Goal: Check status: Check status

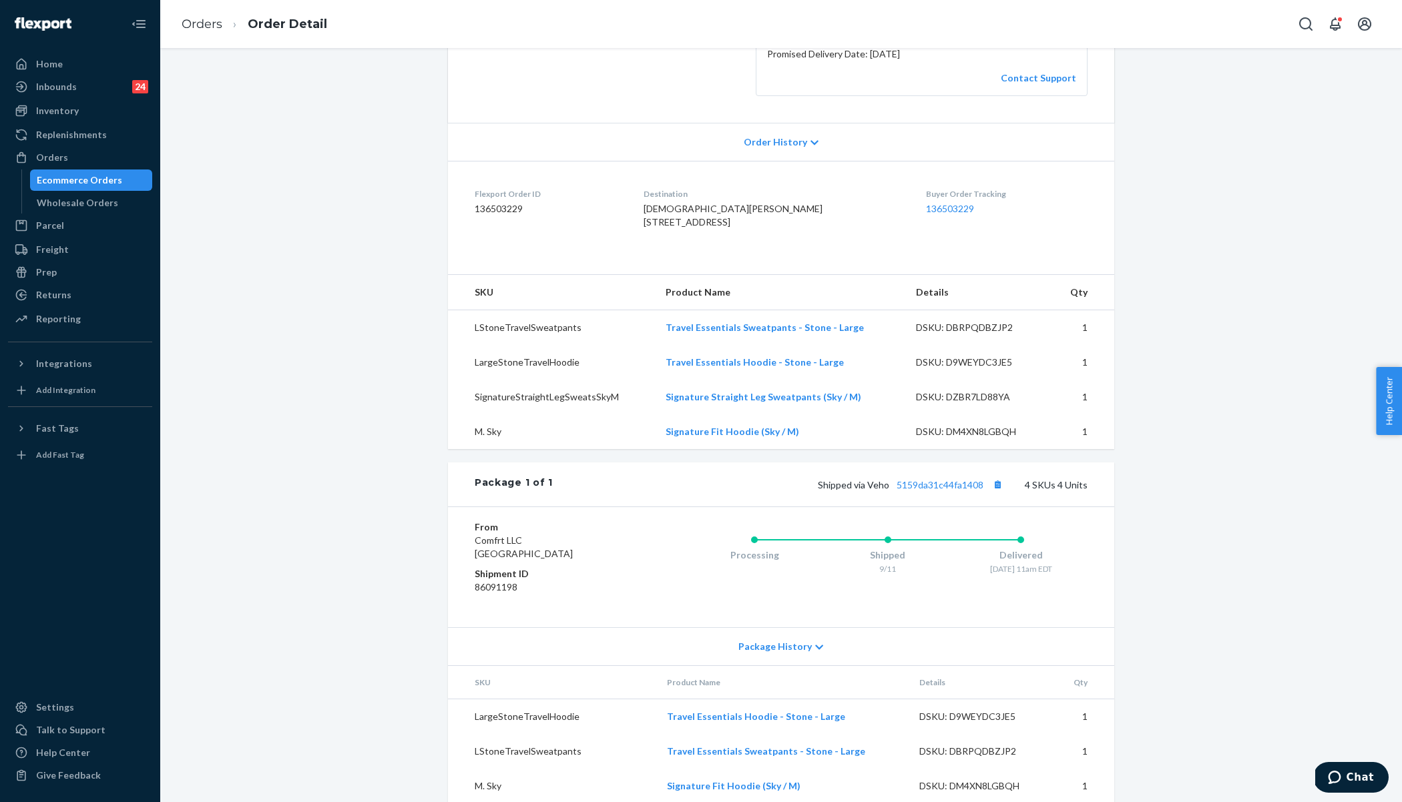
scroll to position [307, 0]
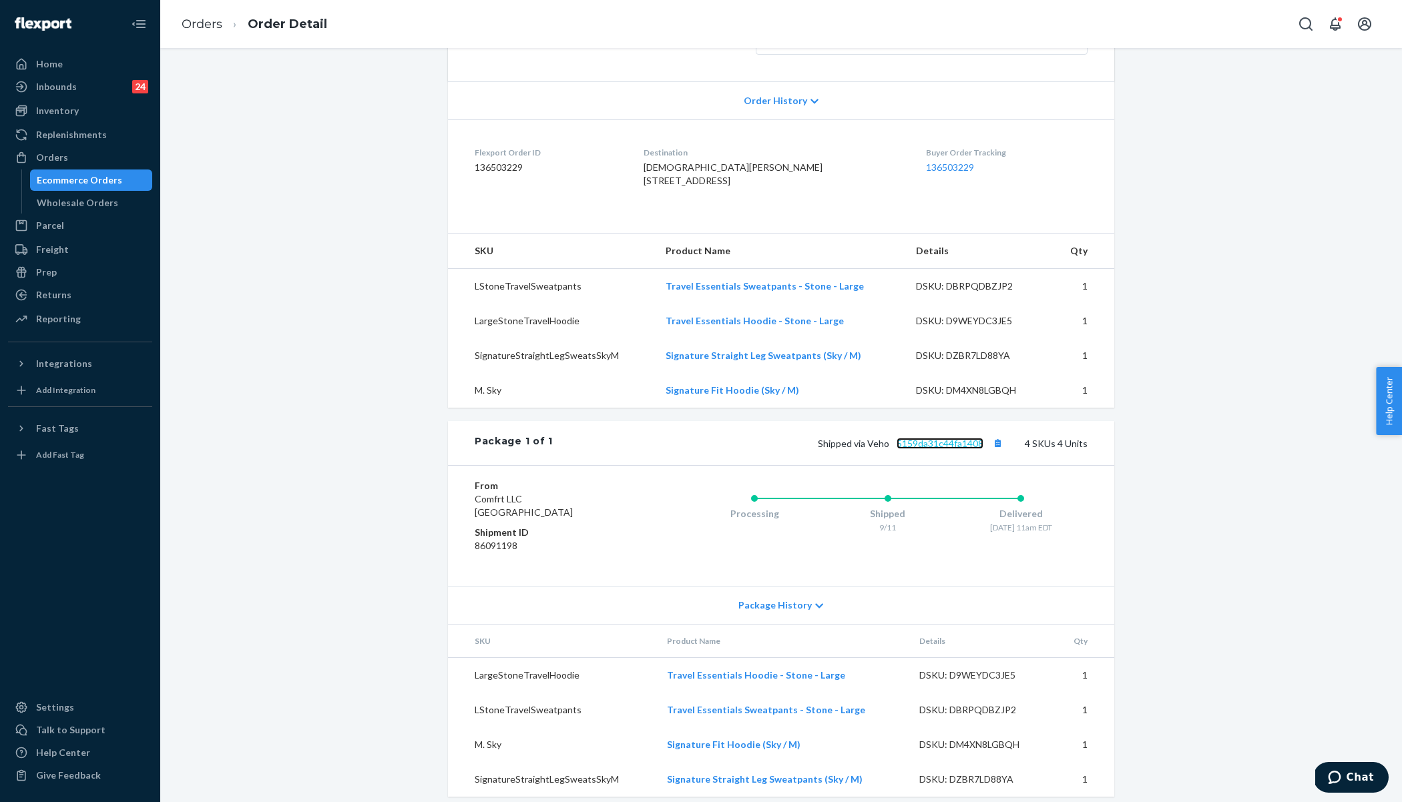
click at [926, 449] on link "5159da31c44fa1408" at bounding box center [939, 443] width 87 height 11
click at [211, 30] on link "Orders" at bounding box center [202, 24] width 41 height 15
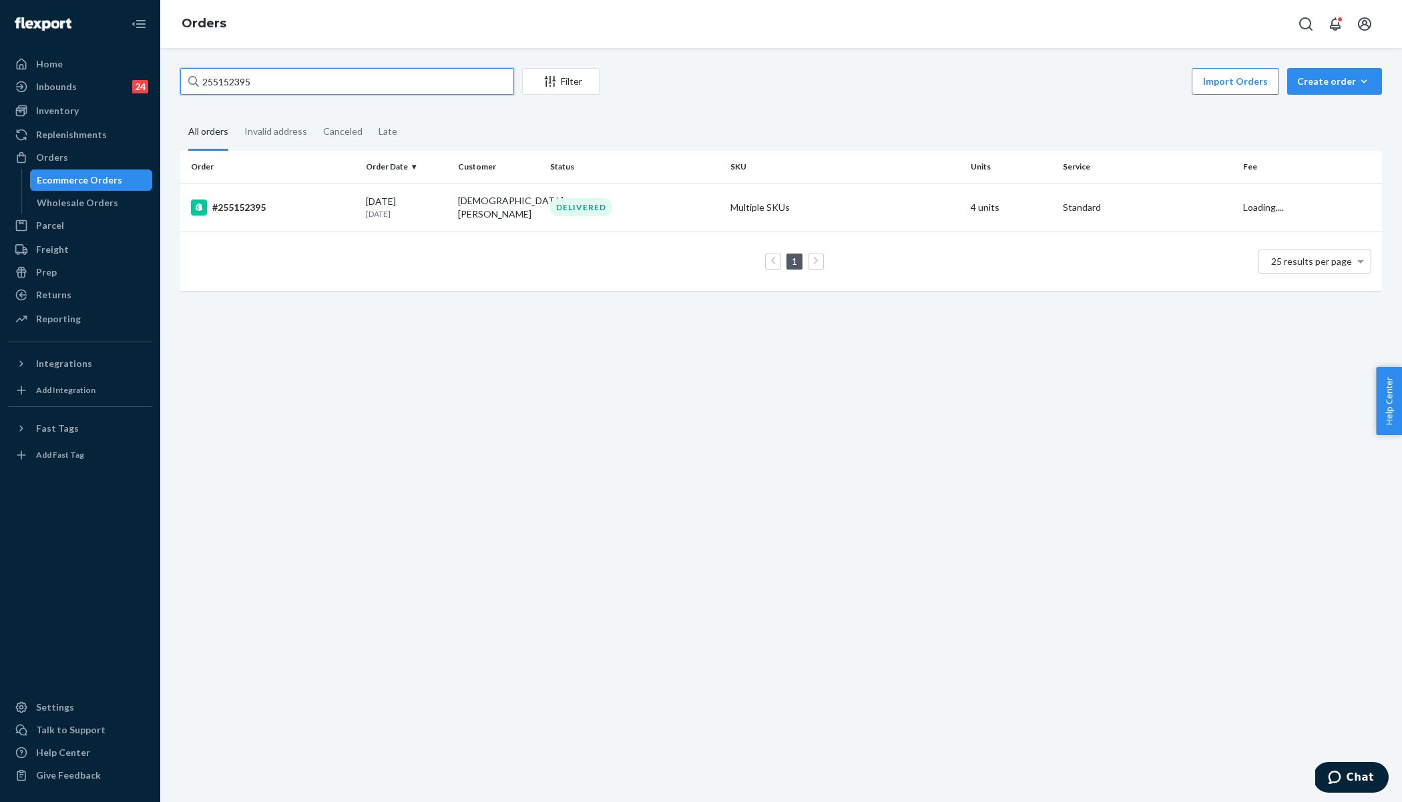
click at [248, 86] on input "255152395" at bounding box center [347, 81] width 334 height 27
paste input "267889"
type input "255267889"
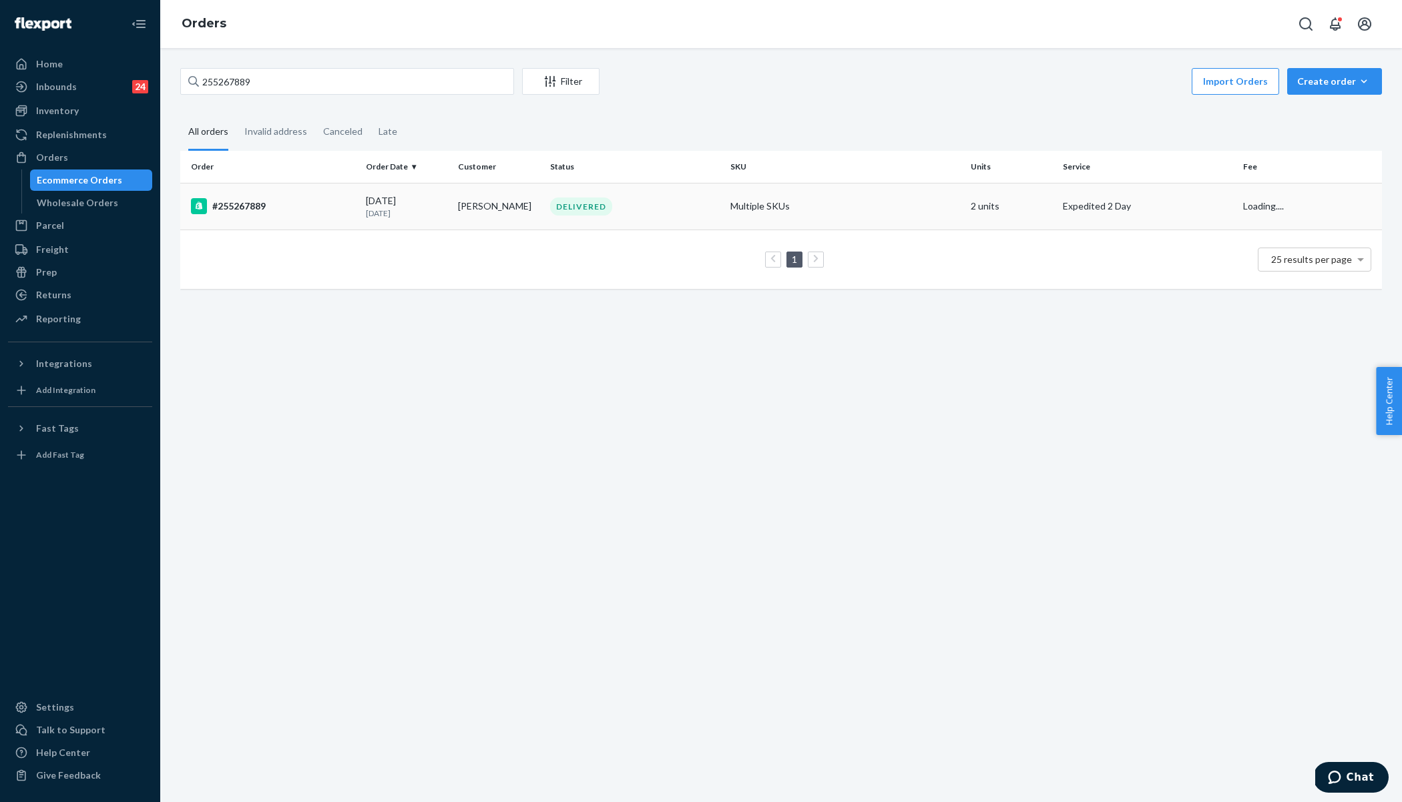
click at [288, 214] on td "#255267889" at bounding box center [270, 206] width 180 height 47
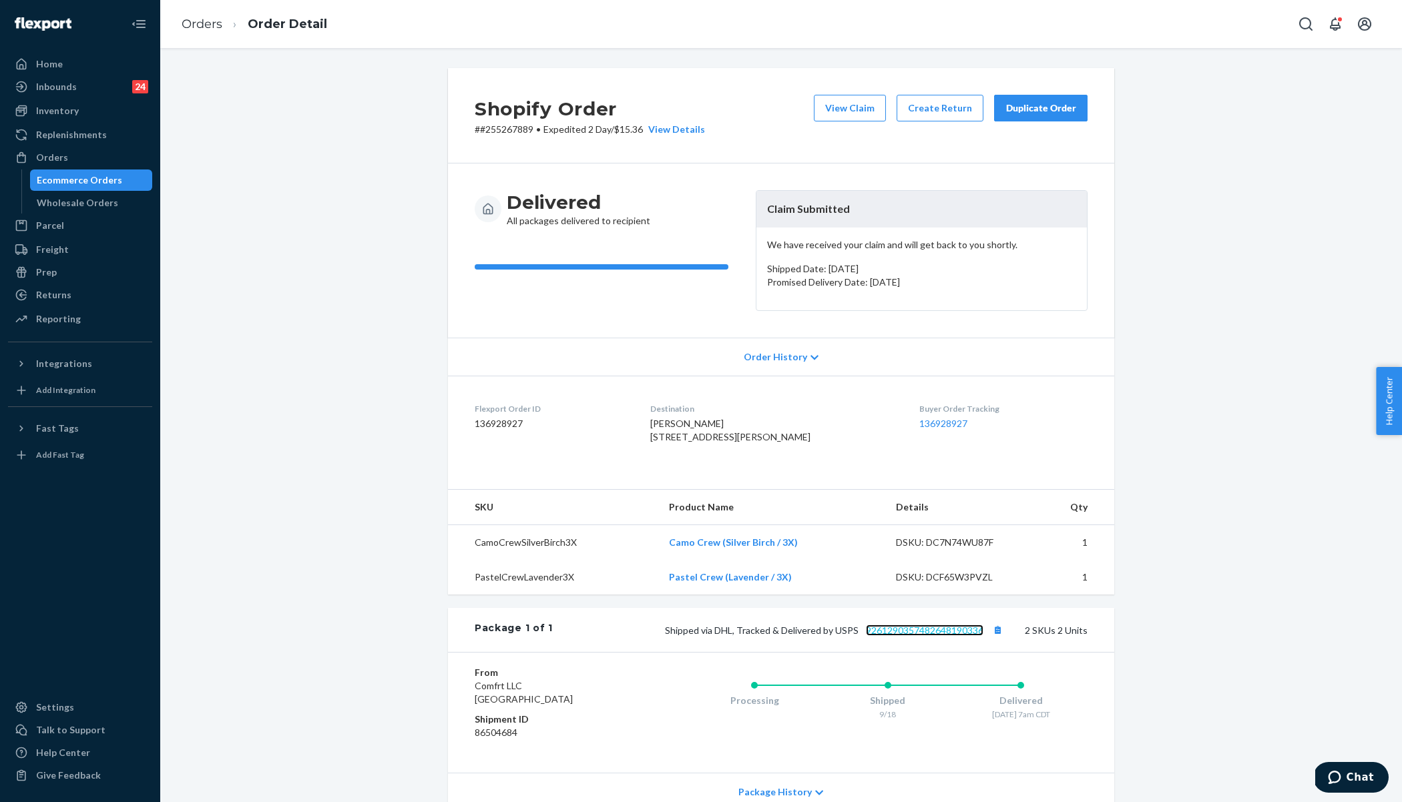
click at [892, 636] on link "9261290357482648190336" at bounding box center [924, 630] width 117 height 11
click at [196, 19] on link "Orders" at bounding box center [202, 24] width 41 height 15
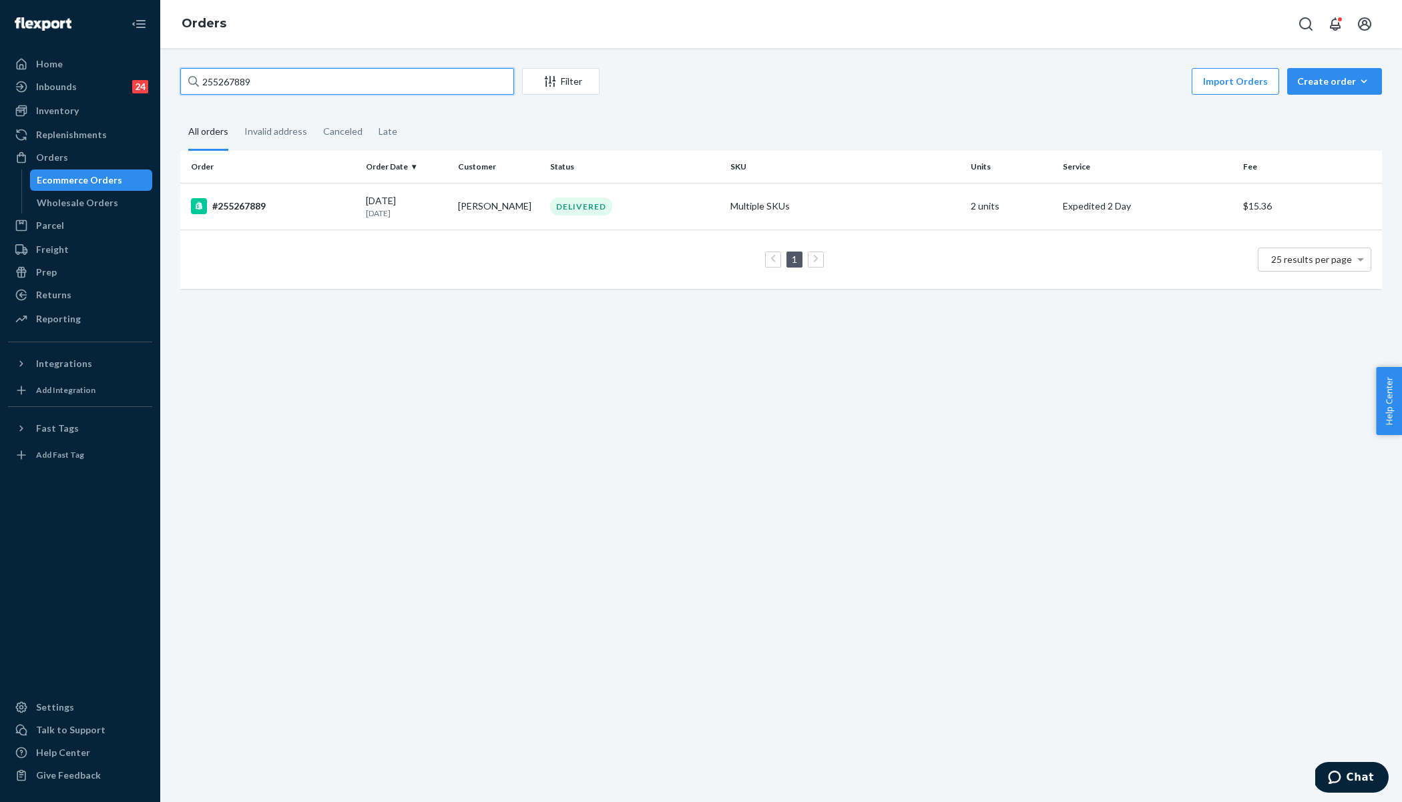
click at [294, 73] on input "255267889" at bounding box center [347, 81] width 334 height 27
paste input "144325"
type input "255144325"
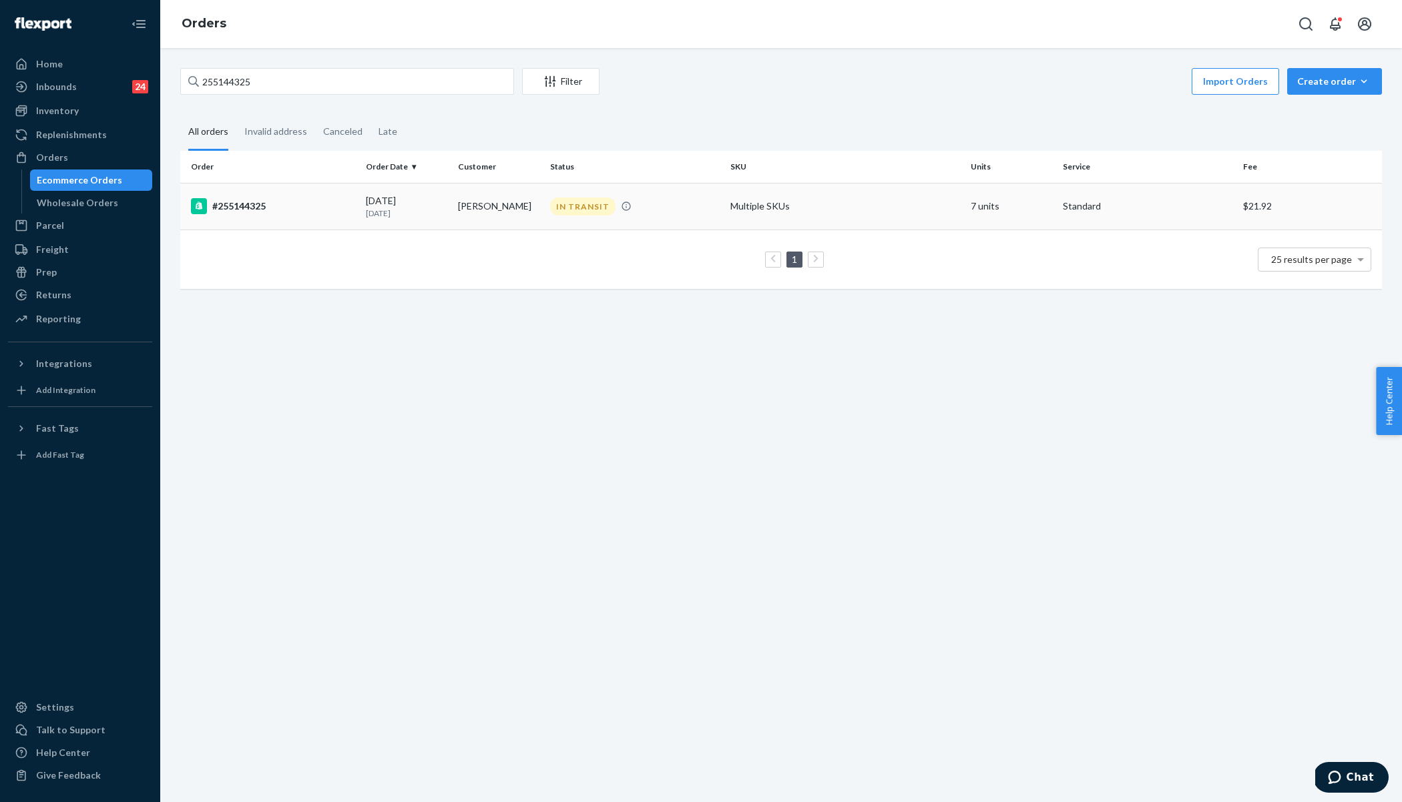
click at [332, 216] on td "#255144325" at bounding box center [270, 206] width 180 height 47
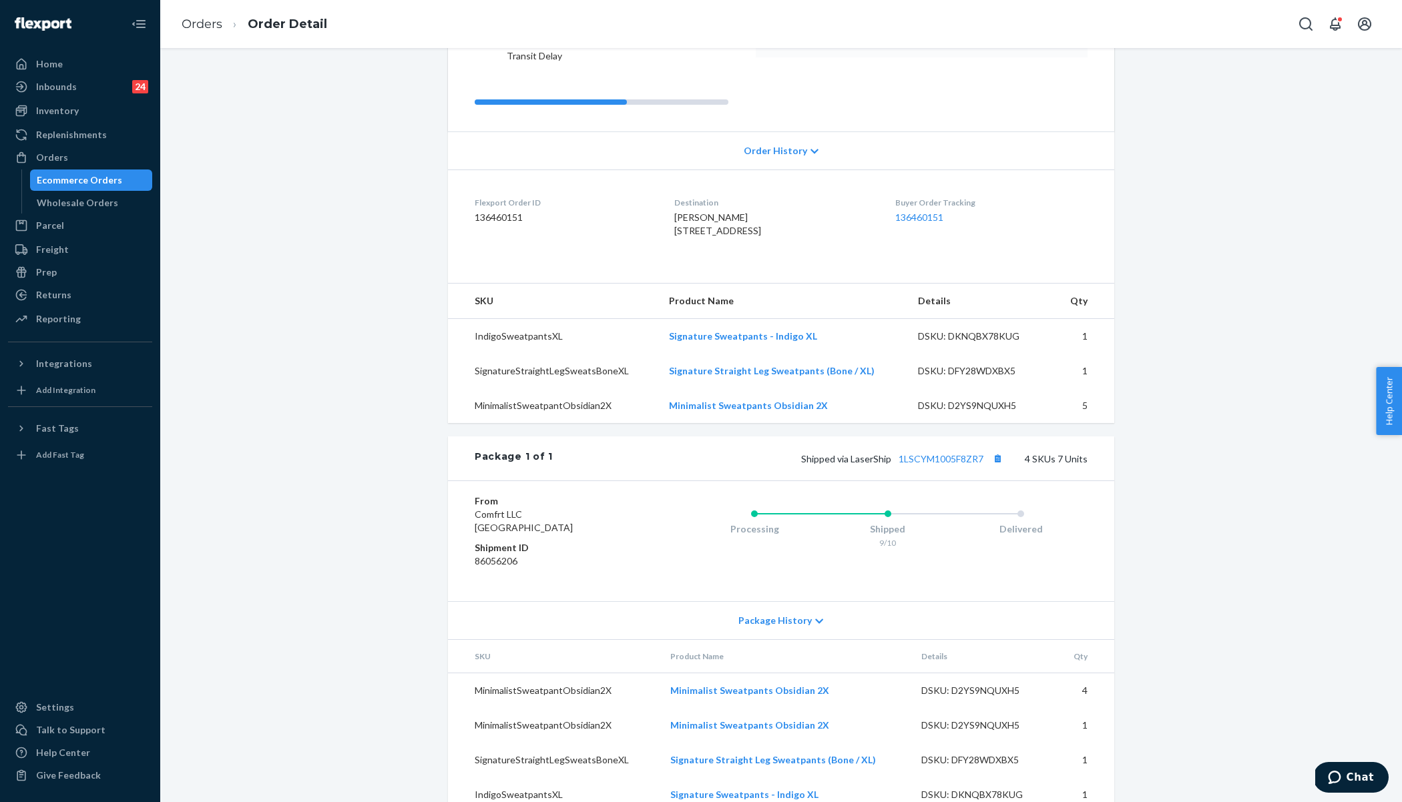
scroll to position [254, 0]
click at [957, 451] on link "1LSCYM1005F8ZR7" at bounding box center [940, 456] width 85 height 11
click at [340, 337] on div "Shopify Order # #255144325 • Standard / $21.92 View Details Create Return Dupli…" at bounding box center [781, 319] width 1222 height 1011
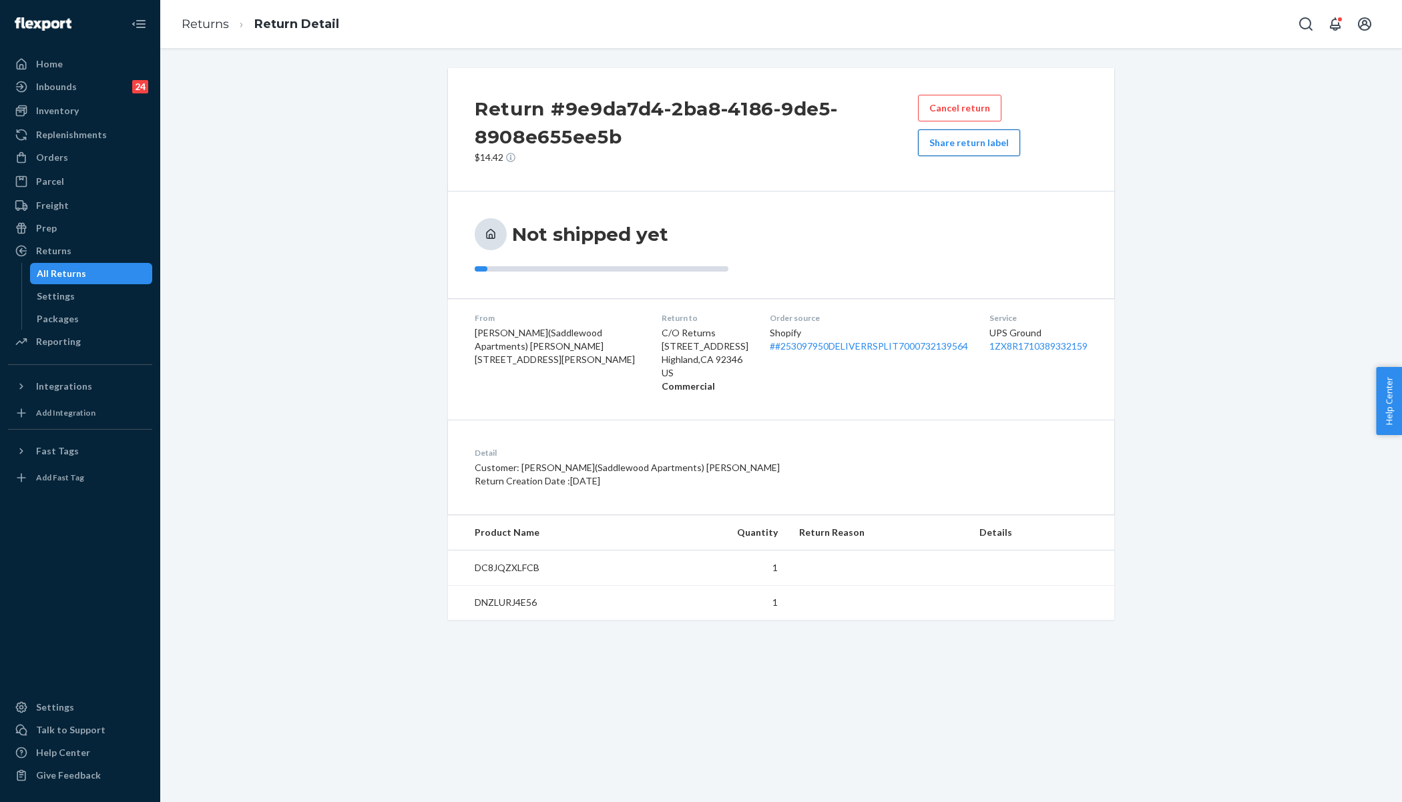
click at [965, 142] on button "Share return label" at bounding box center [969, 142] width 102 height 27
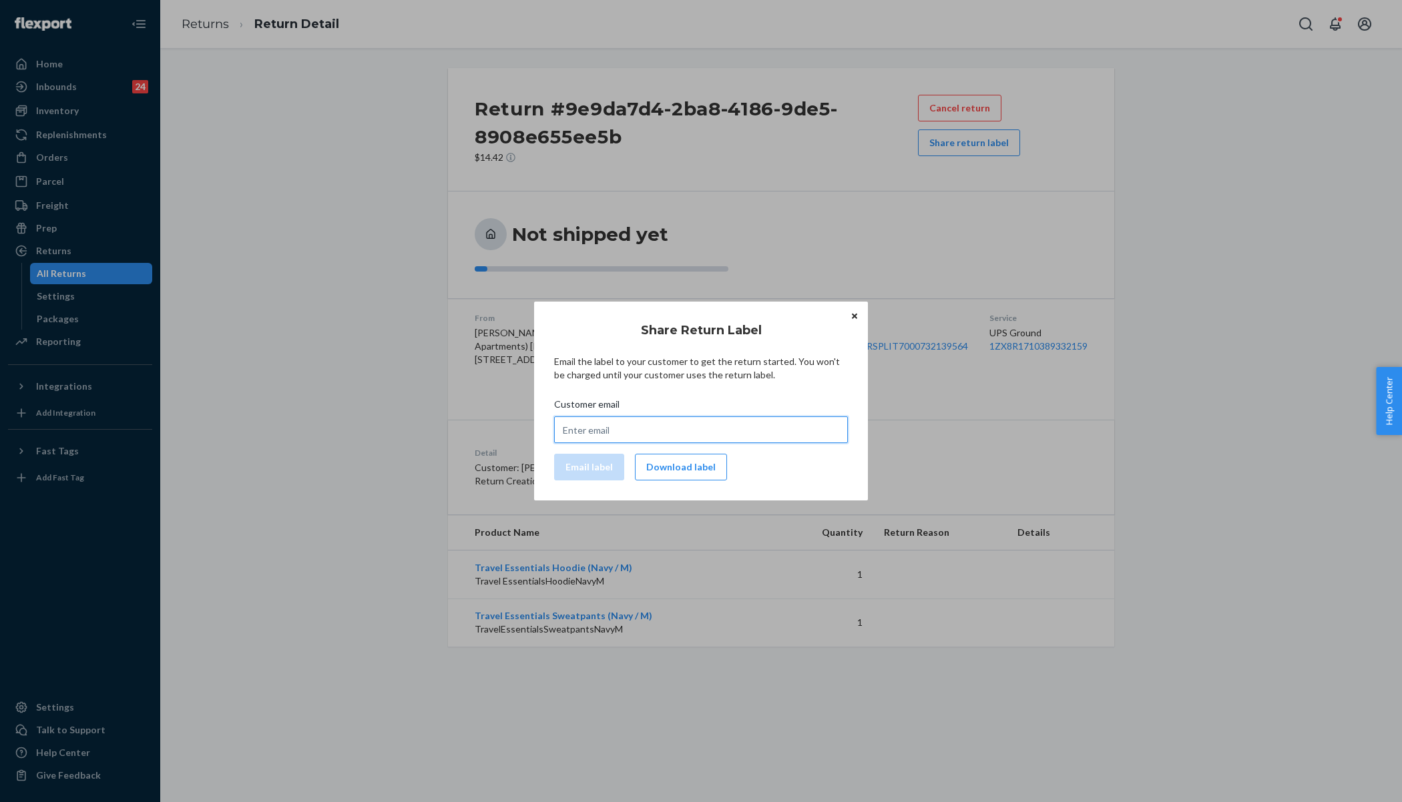
click at [653, 437] on input "Customer email" at bounding box center [701, 430] width 294 height 27
paste input "[EMAIL_ADDRESS][DOMAIN_NAME]"
type input "[EMAIL_ADDRESS][DOMAIN_NAME]"
click at [577, 465] on button "Email label" at bounding box center [589, 467] width 70 height 27
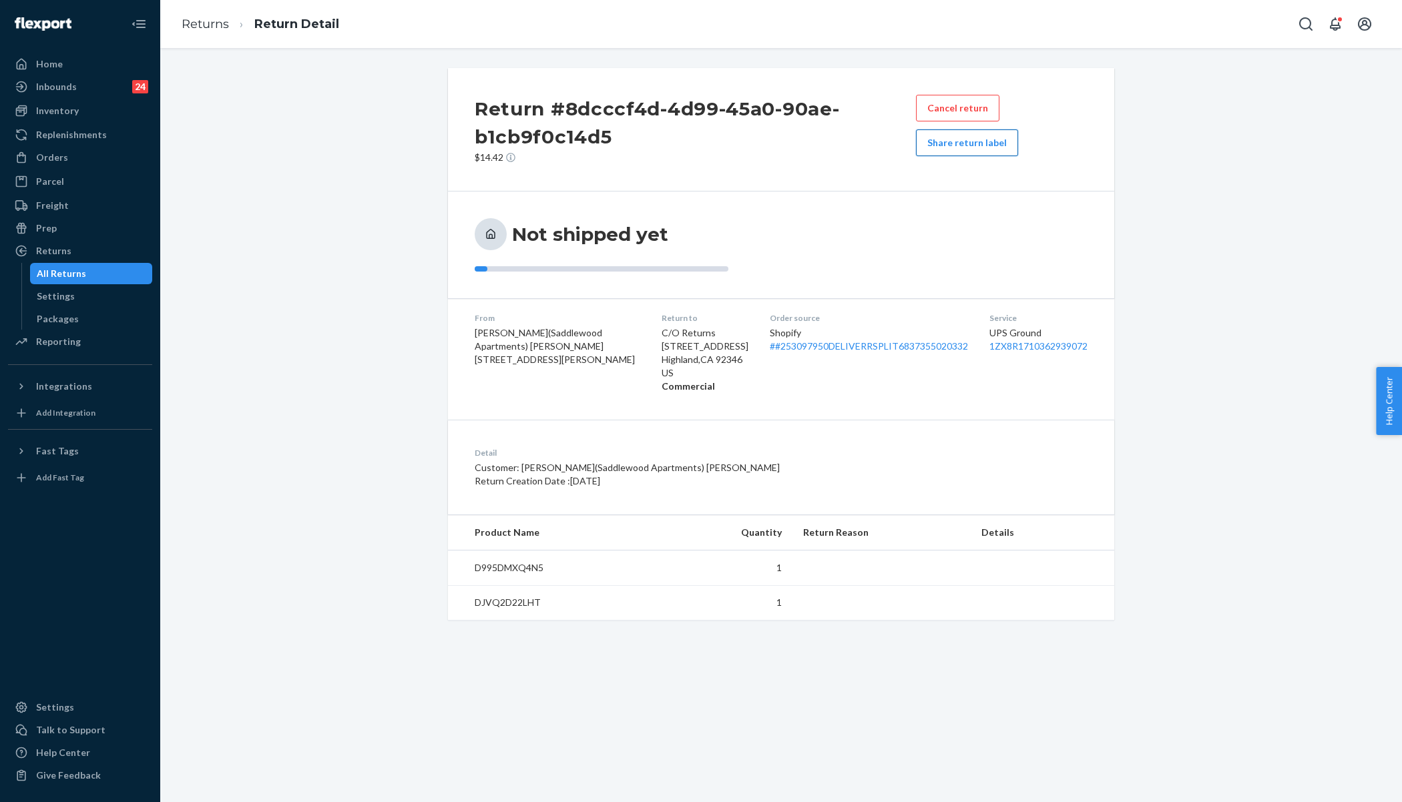
click at [987, 148] on button "Share return label" at bounding box center [967, 142] width 102 height 27
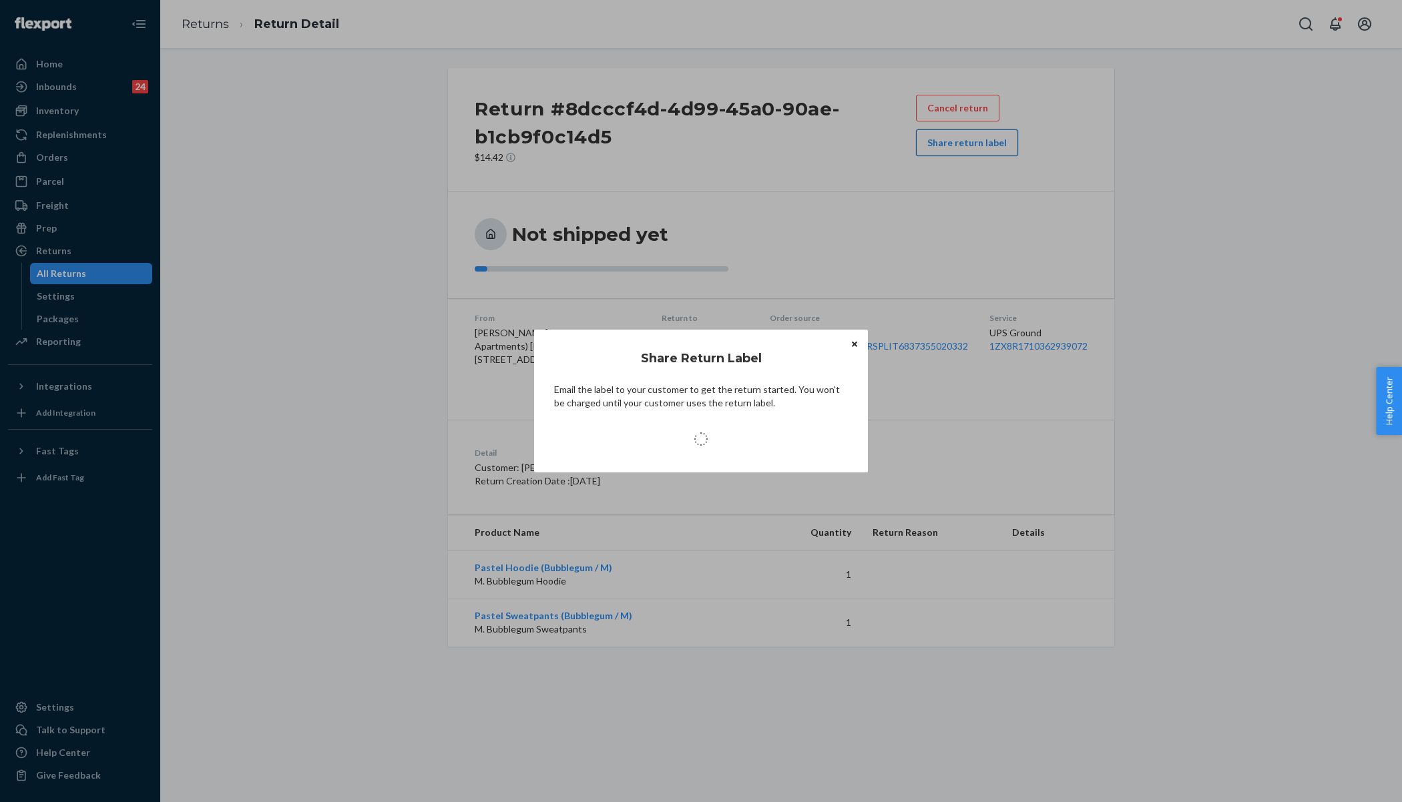
click at [958, 140] on div "Share Return Label Email the label to your customer to get the return started. …" at bounding box center [701, 401] width 1402 height 802
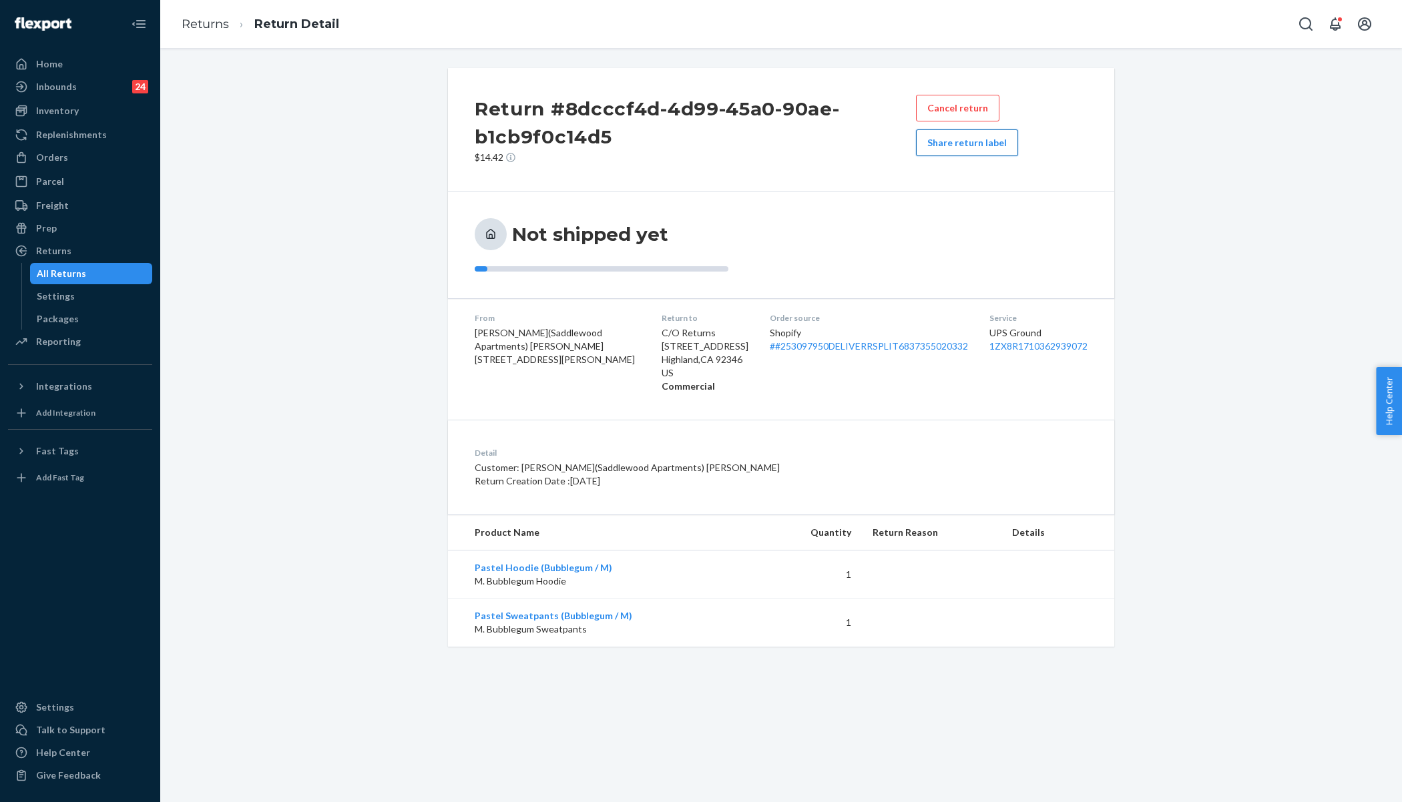
click at [935, 145] on button "Share return label" at bounding box center [967, 142] width 102 height 27
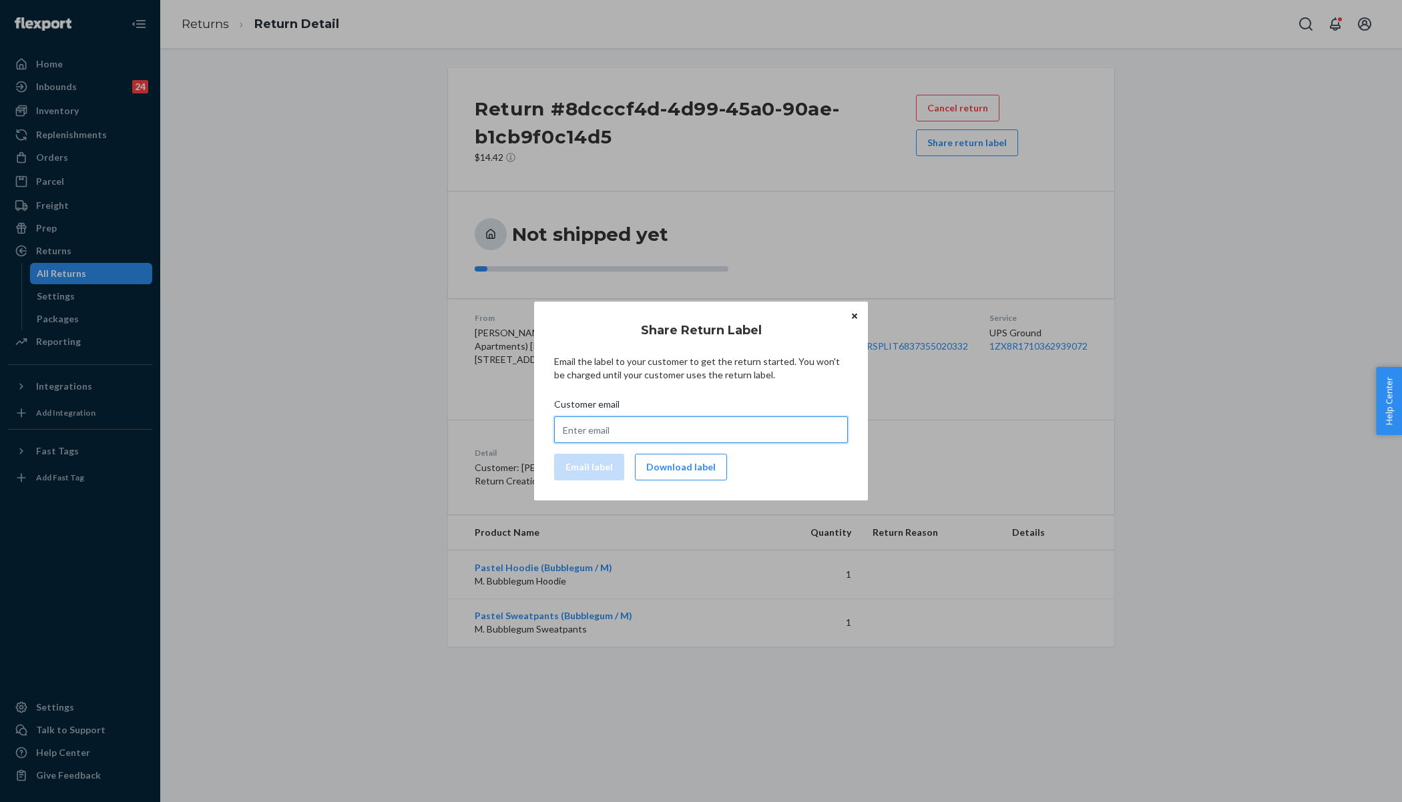
click at [684, 432] on input "Customer email" at bounding box center [701, 430] width 294 height 27
paste input "[EMAIL_ADDRESS][DOMAIN_NAME]"
type input "[EMAIL_ADDRESS][DOMAIN_NAME]"
click at [574, 463] on button "Email label" at bounding box center [589, 467] width 70 height 27
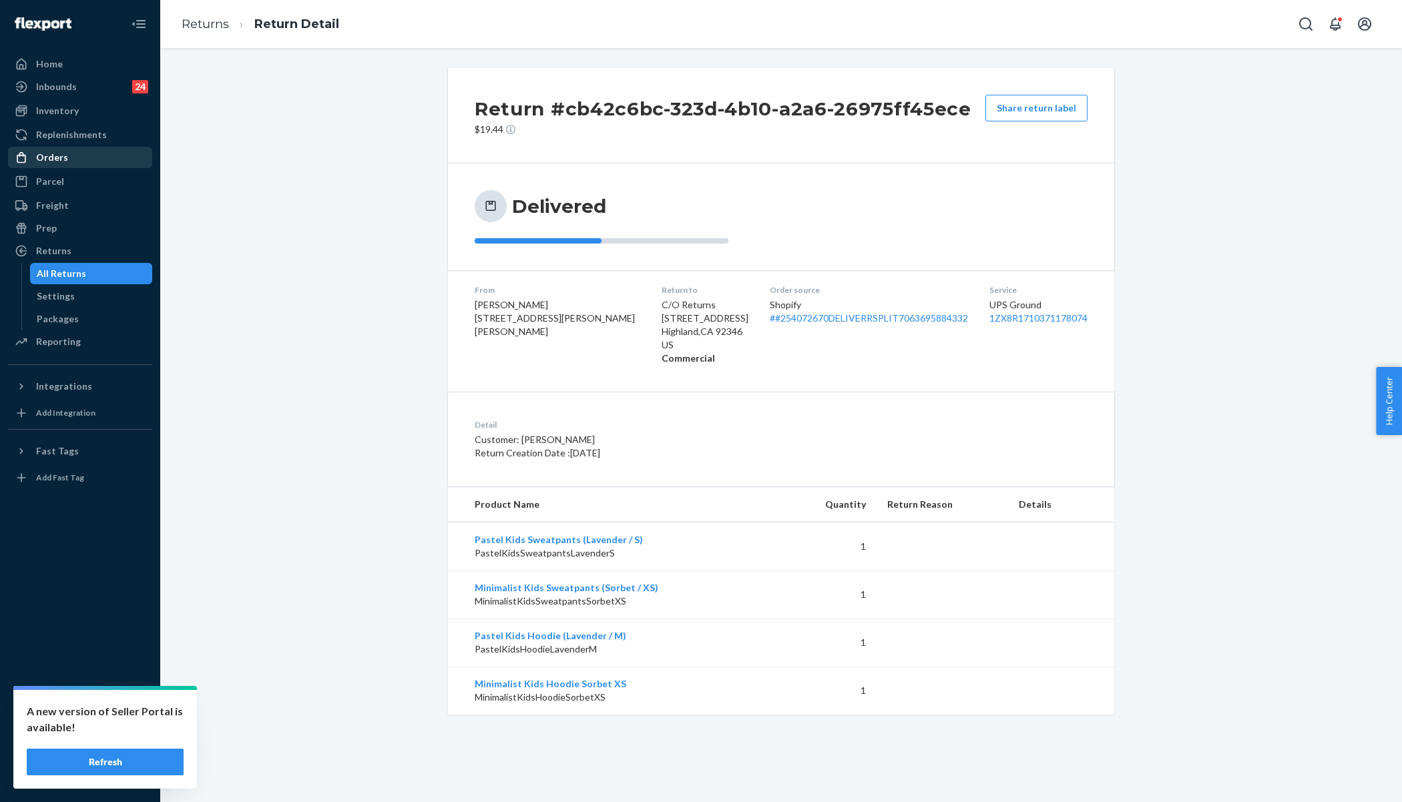
click at [92, 160] on div "Orders" at bounding box center [80, 157] width 142 height 19
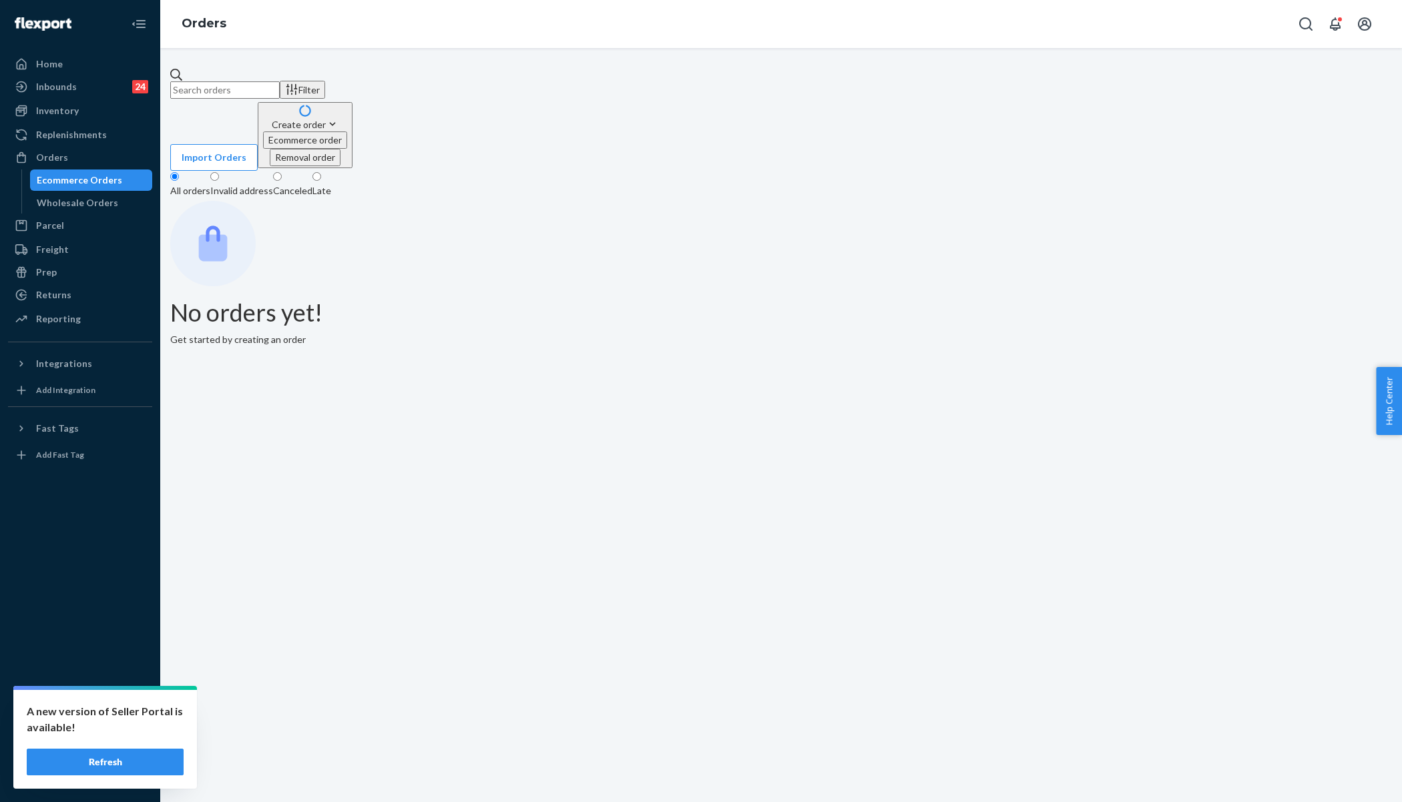
click at [280, 84] on input "text" at bounding box center [224, 89] width 109 height 17
paste input "eazzara@yahoo.com"
click at [280, 84] on input "eazzara@yahoo.com" at bounding box center [224, 89] width 109 height 17
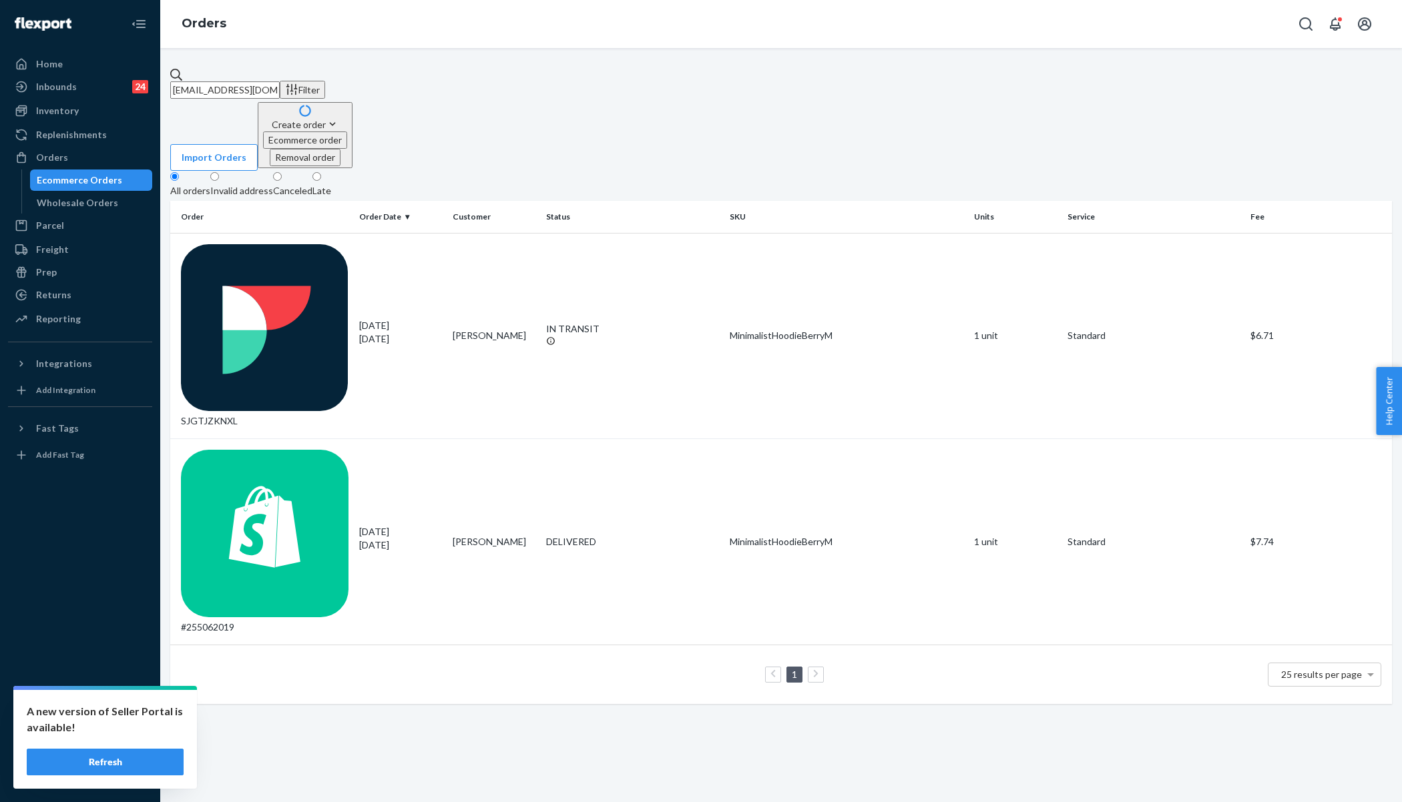
type input "eazzara@yahoo.com"
click at [272, 244] on div "SJGTJZKNXL" at bounding box center [265, 336] width 168 height 184
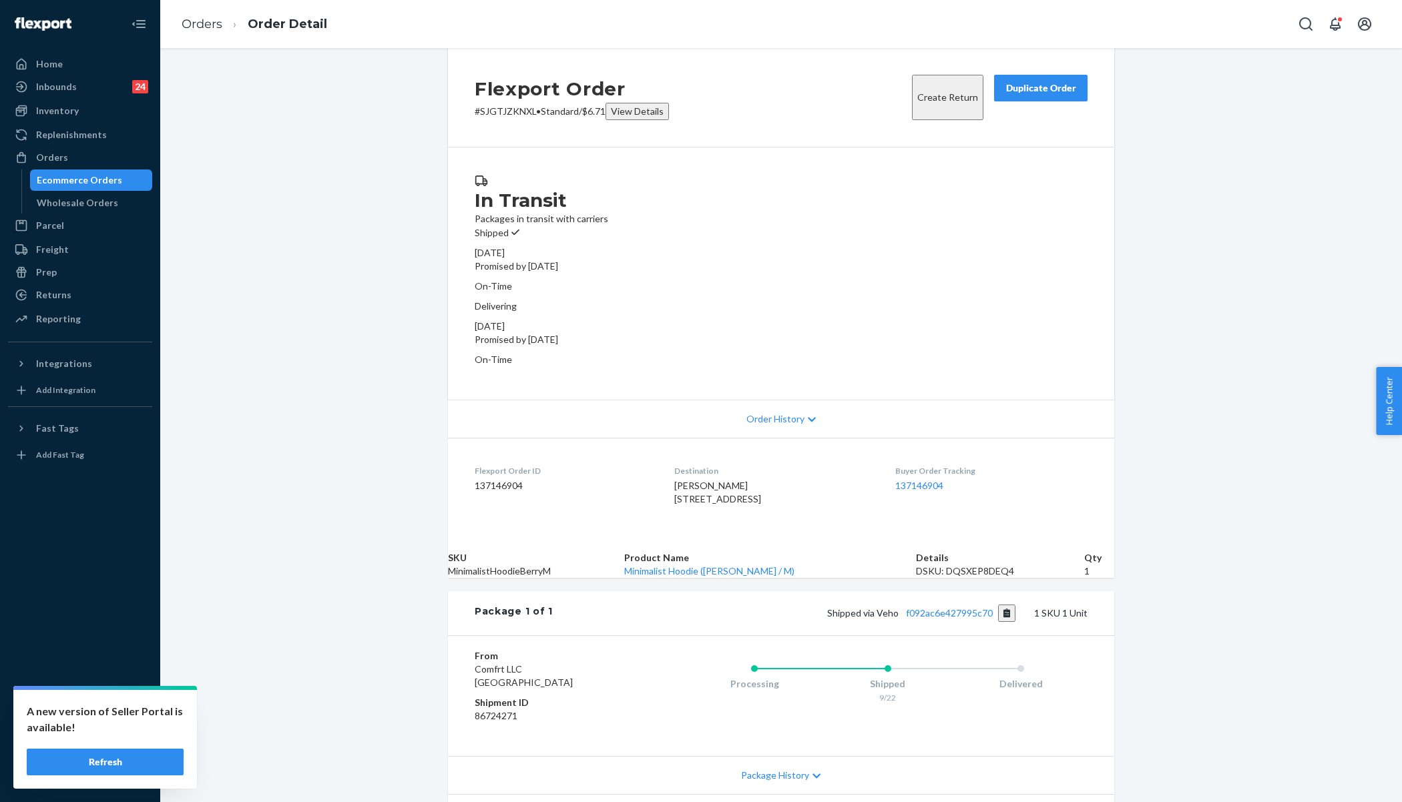
click at [495, 120] on p "# SJGTJZKNXL • Standard / $6.71 View Details" at bounding box center [572, 111] width 194 height 17
copy p "SJGTJZKNXL"
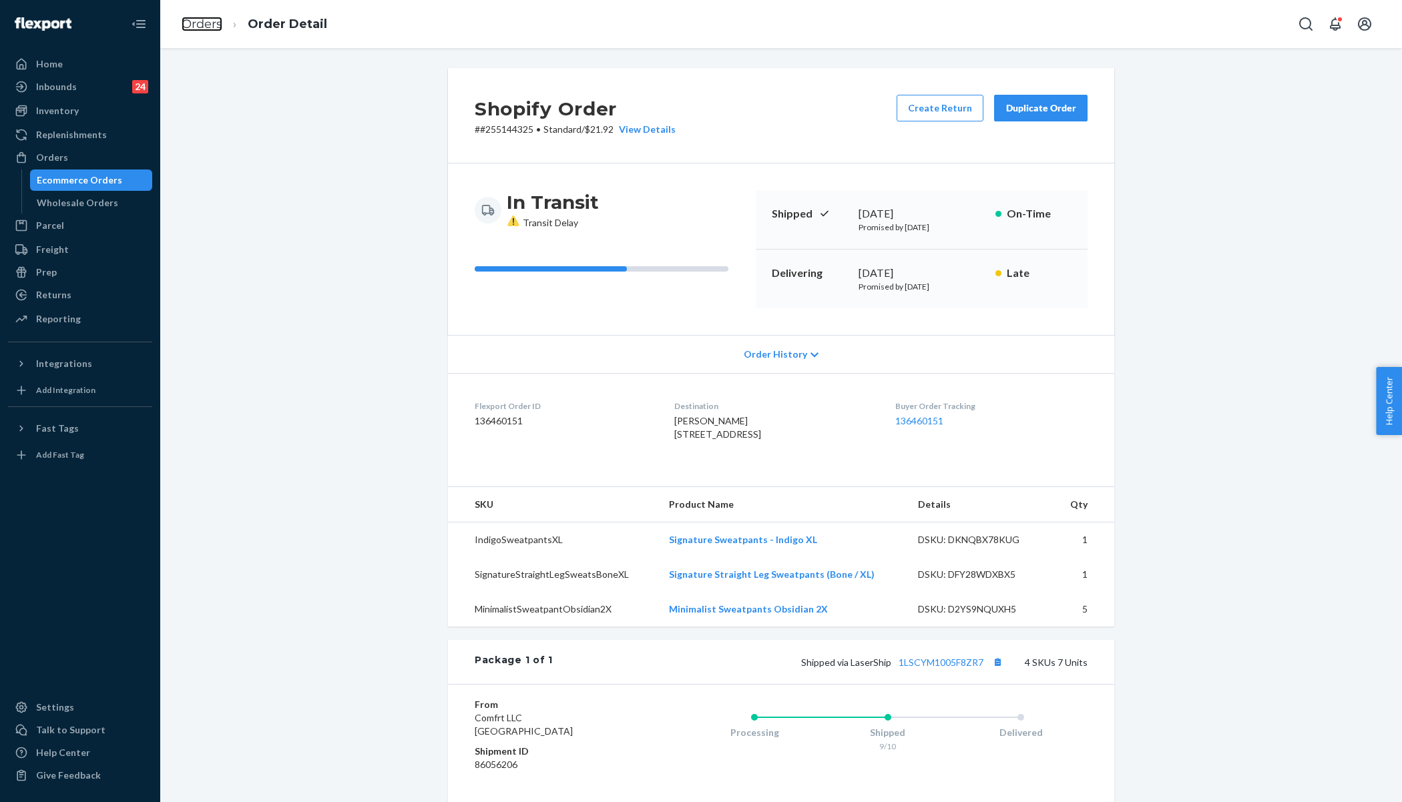
click at [203, 25] on link "Orders" at bounding box center [202, 24] width 41 height 15
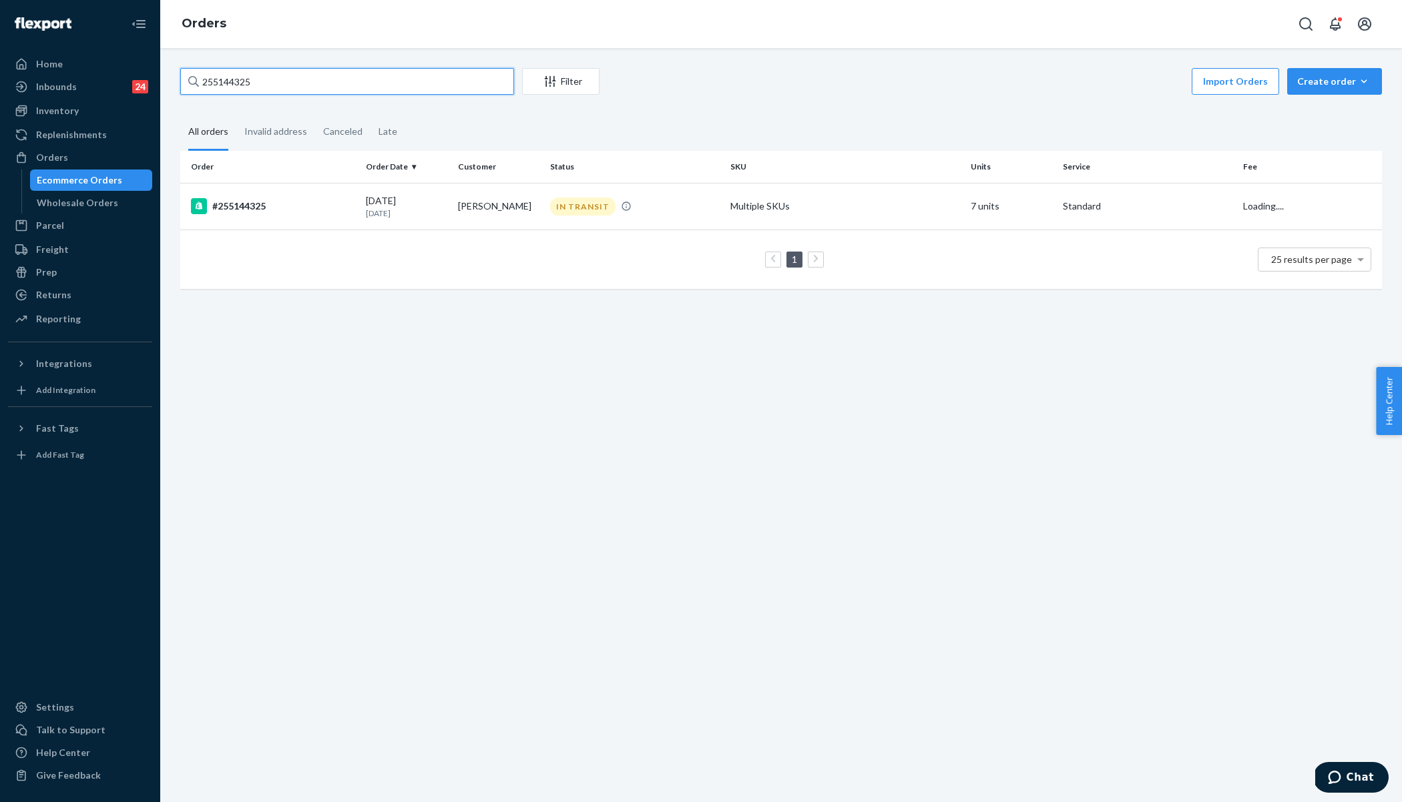
click at [281, 77] on input "255144325" at bounding box center [347, 81] width 334 height 27
paste input "58966"
type input "255158966"
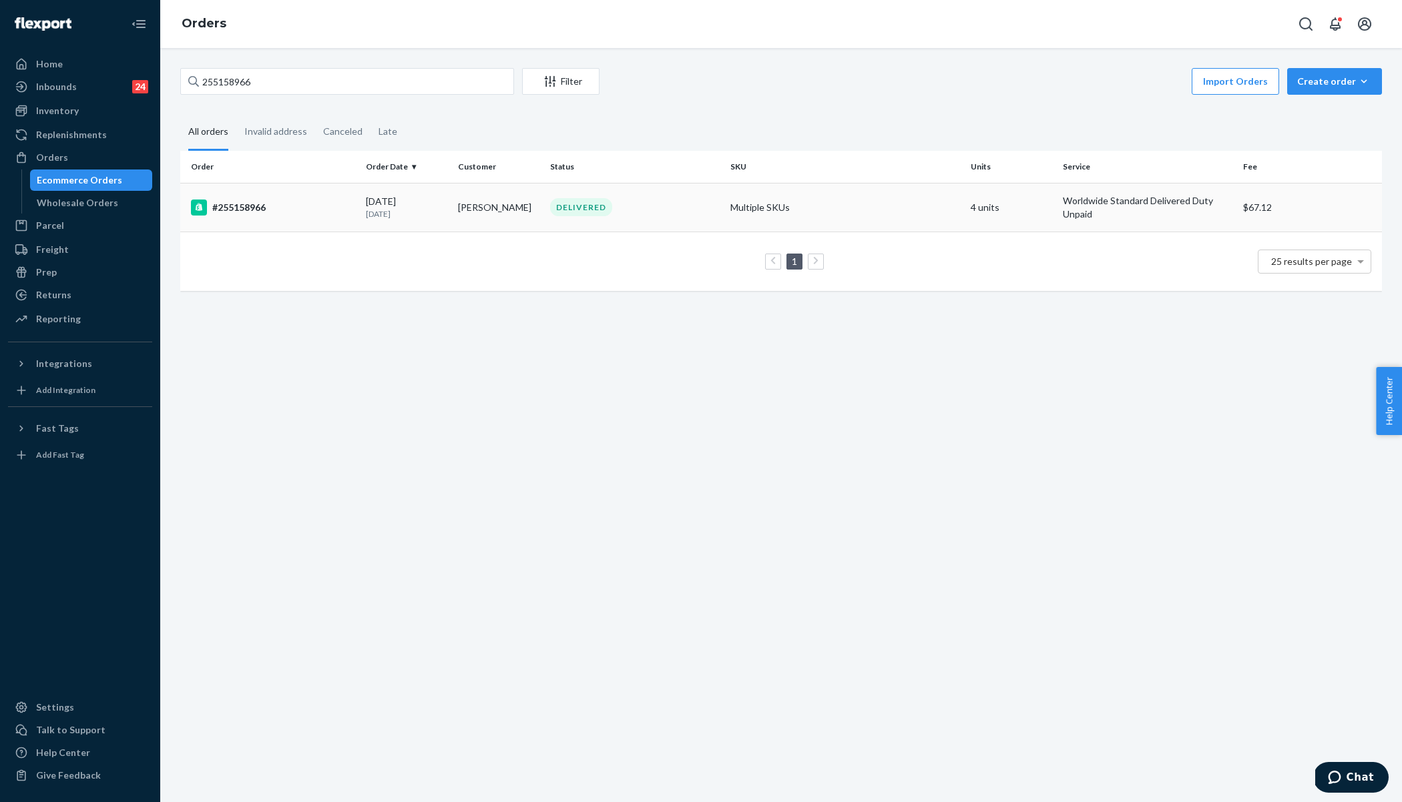
click at [338, 205] on div "#255158966" at bounding box center [273, 208] width 164 height 16
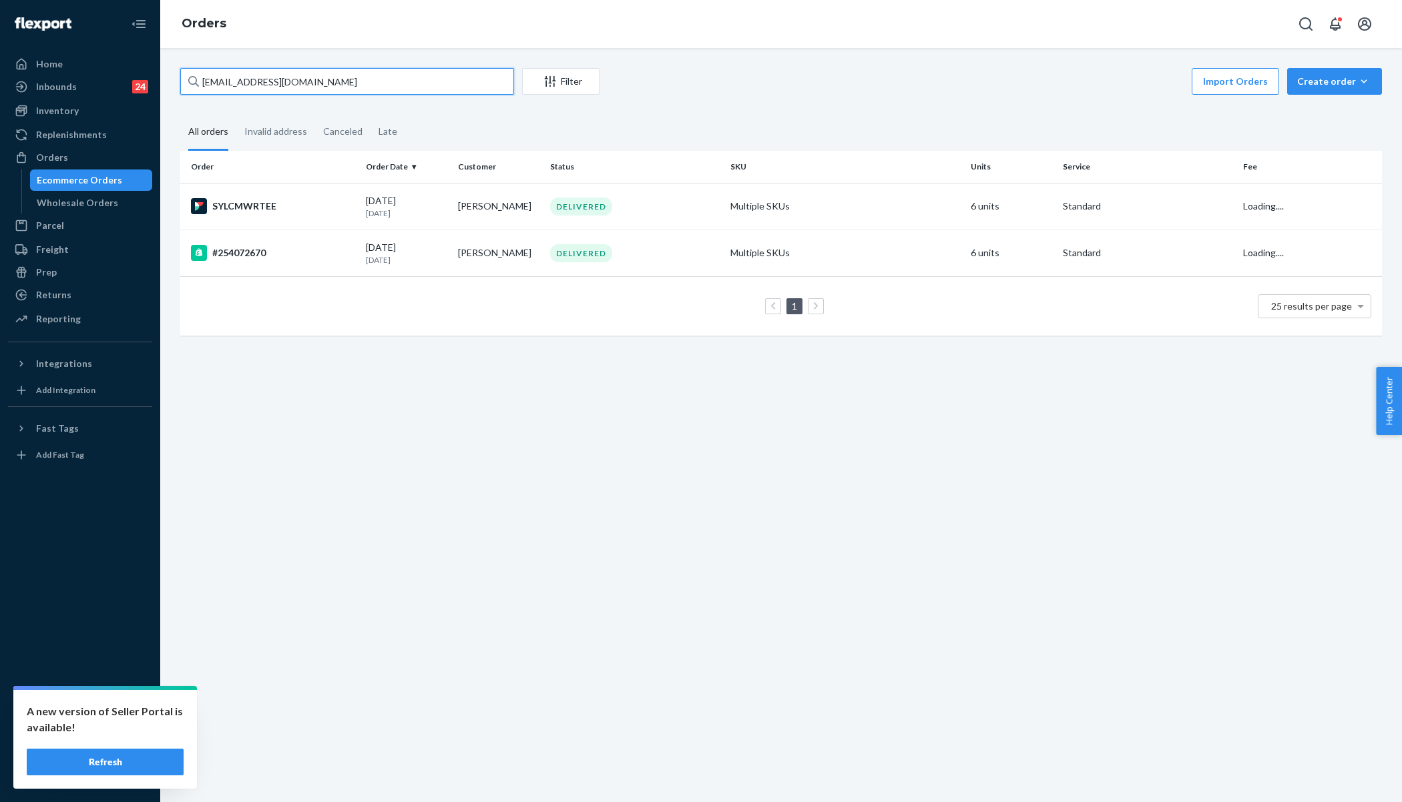
click at [265, 79] on input "k.keifer21@gmail.com" at bounding box center [347, 81] width 334 height 27
paste input "255235440"
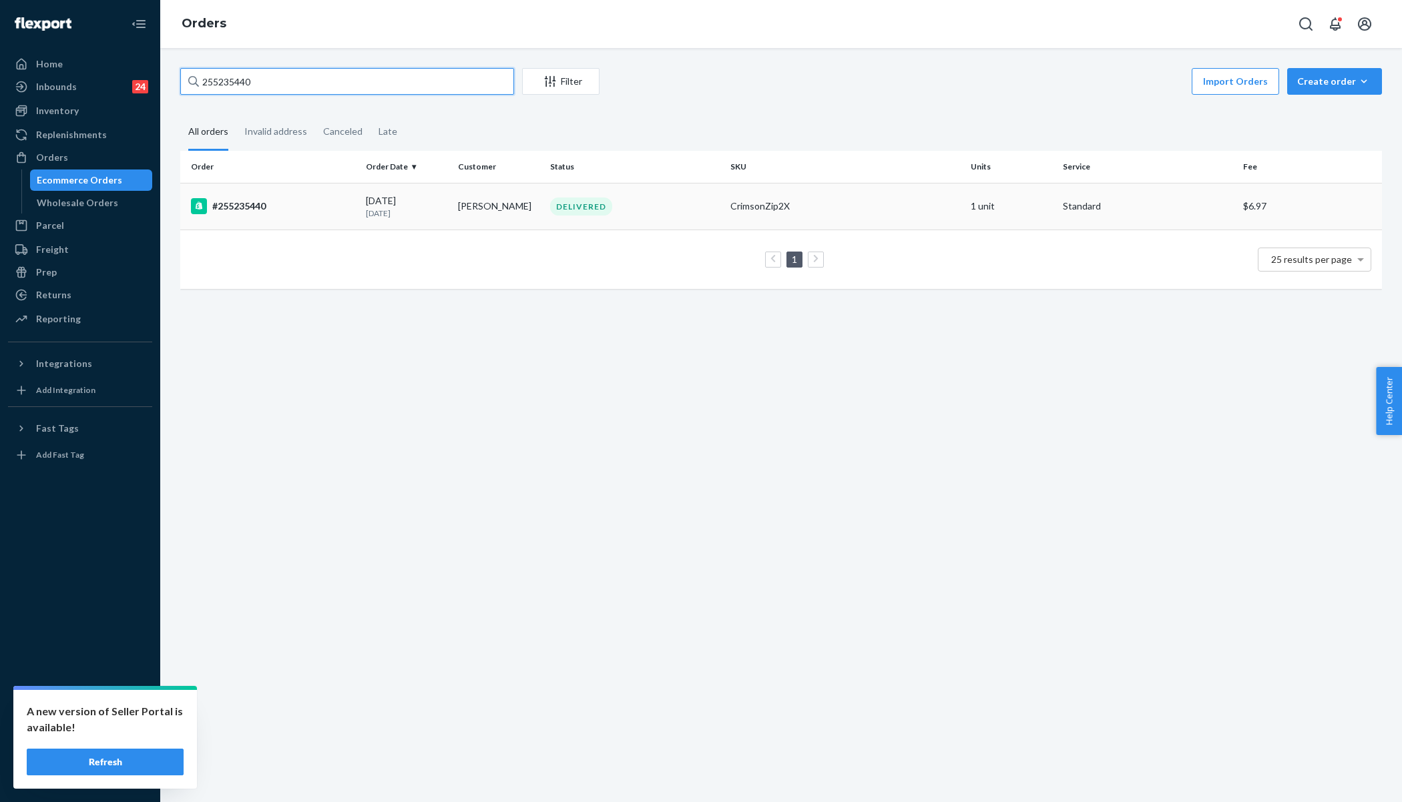
type input "255235440"
click at [320, 214] on td "#255235440" at bounding box center [270, 206] width 180 height 47
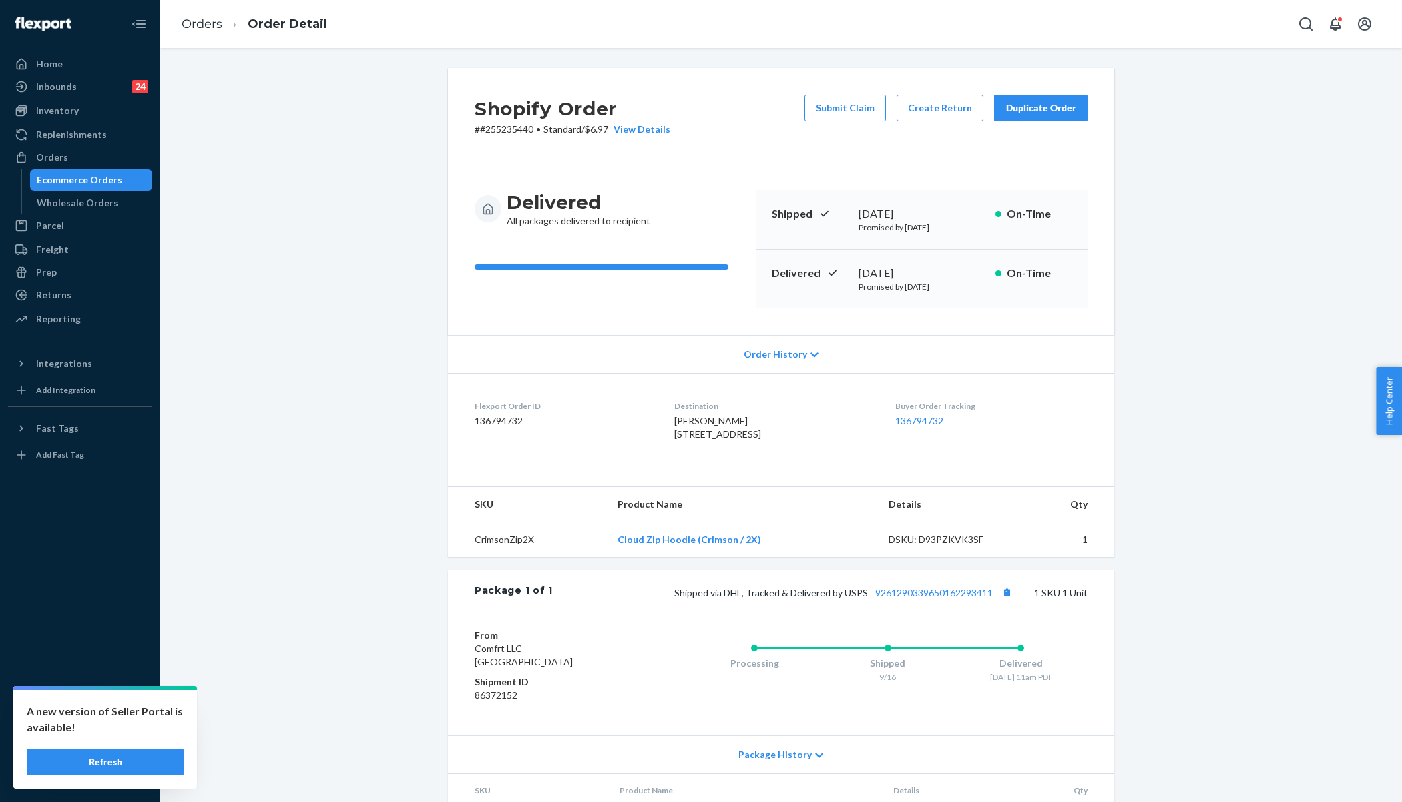
scroll to position [53, 0]
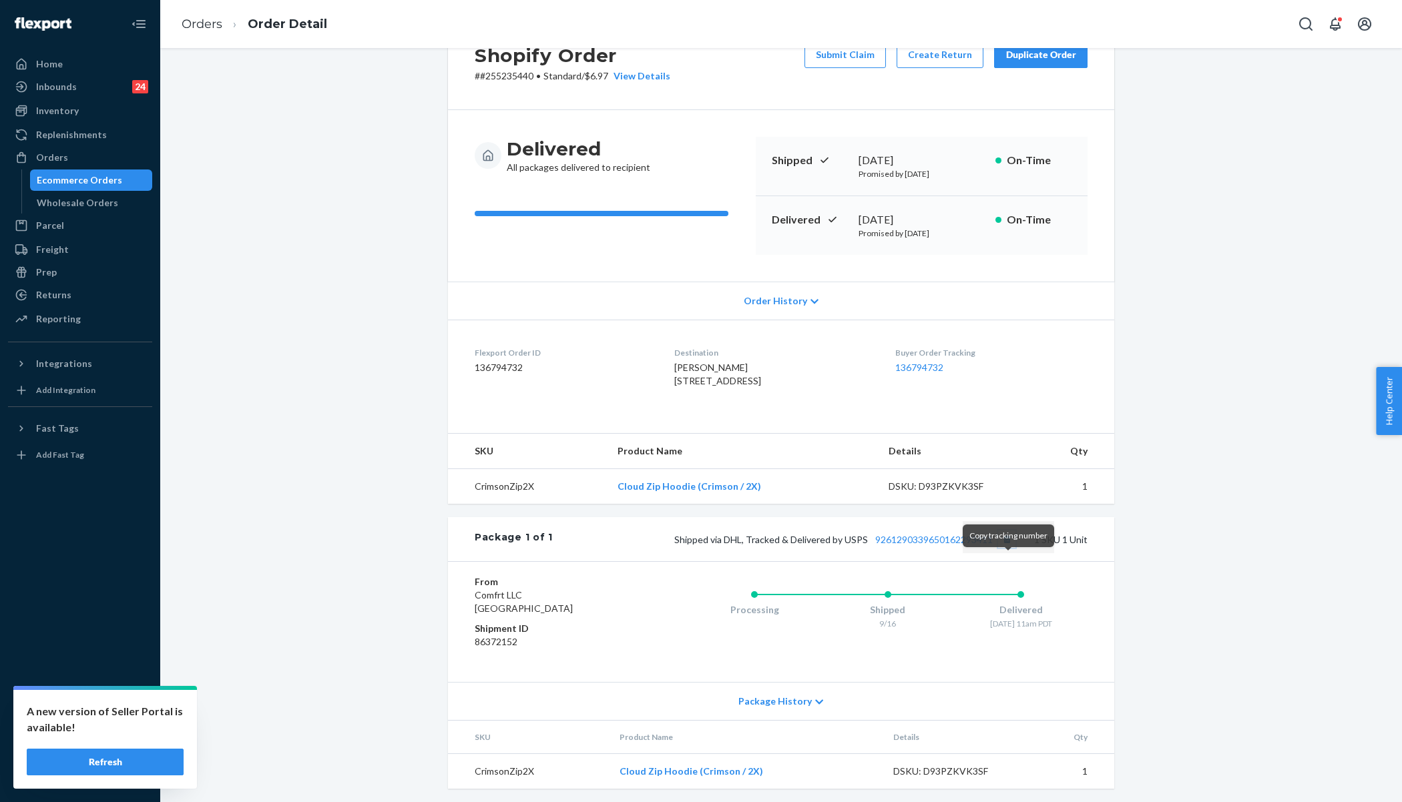
click at [1009, 548] on button "Copy tracking number" at bounding box center [1006, 539] width 17 height 17
click at [196, 24] on link "Orders" at bounding box center [202, 24] width 41 height 15
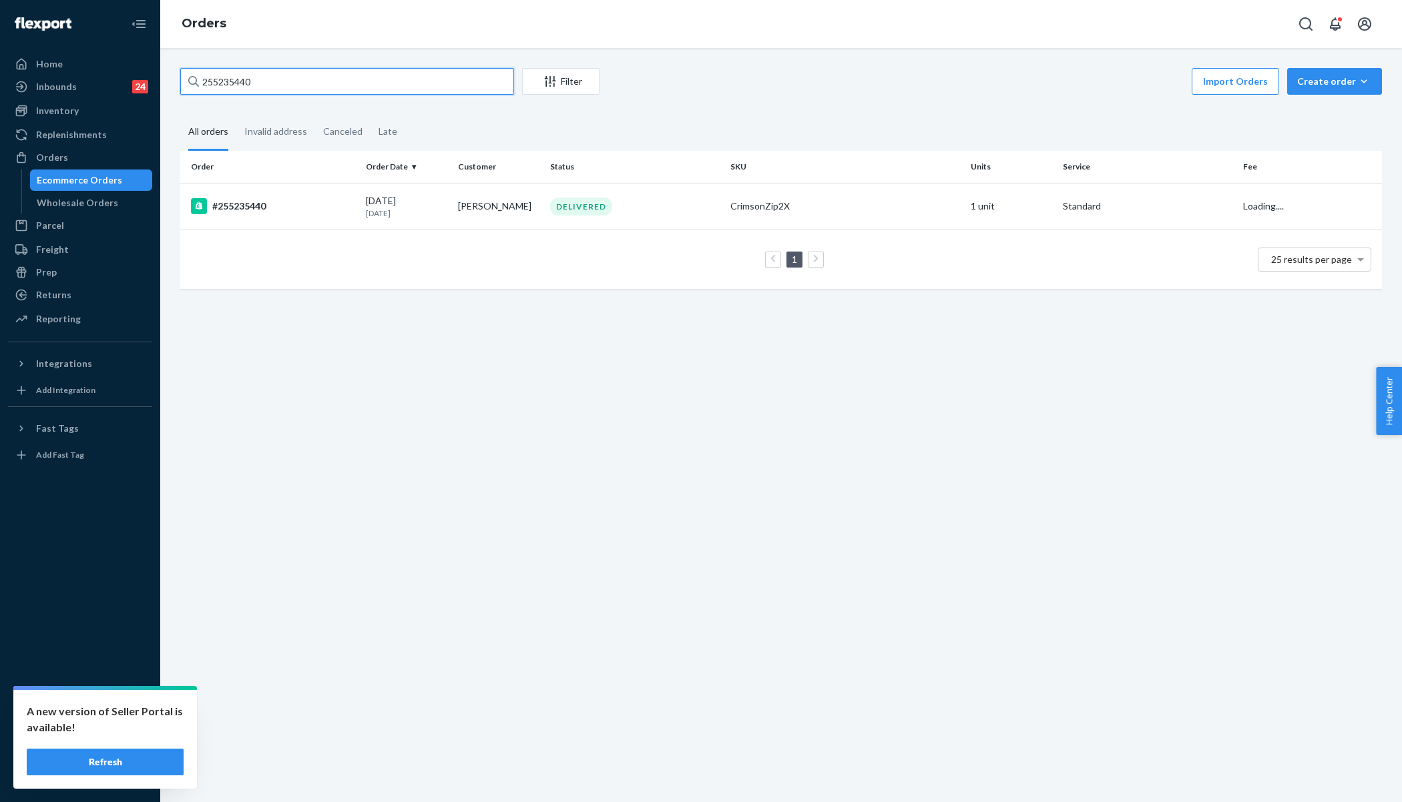
click at [300, 76] on input "255235440" at bounding box center [347, 81] width 334 height 27
paste input "1462313"
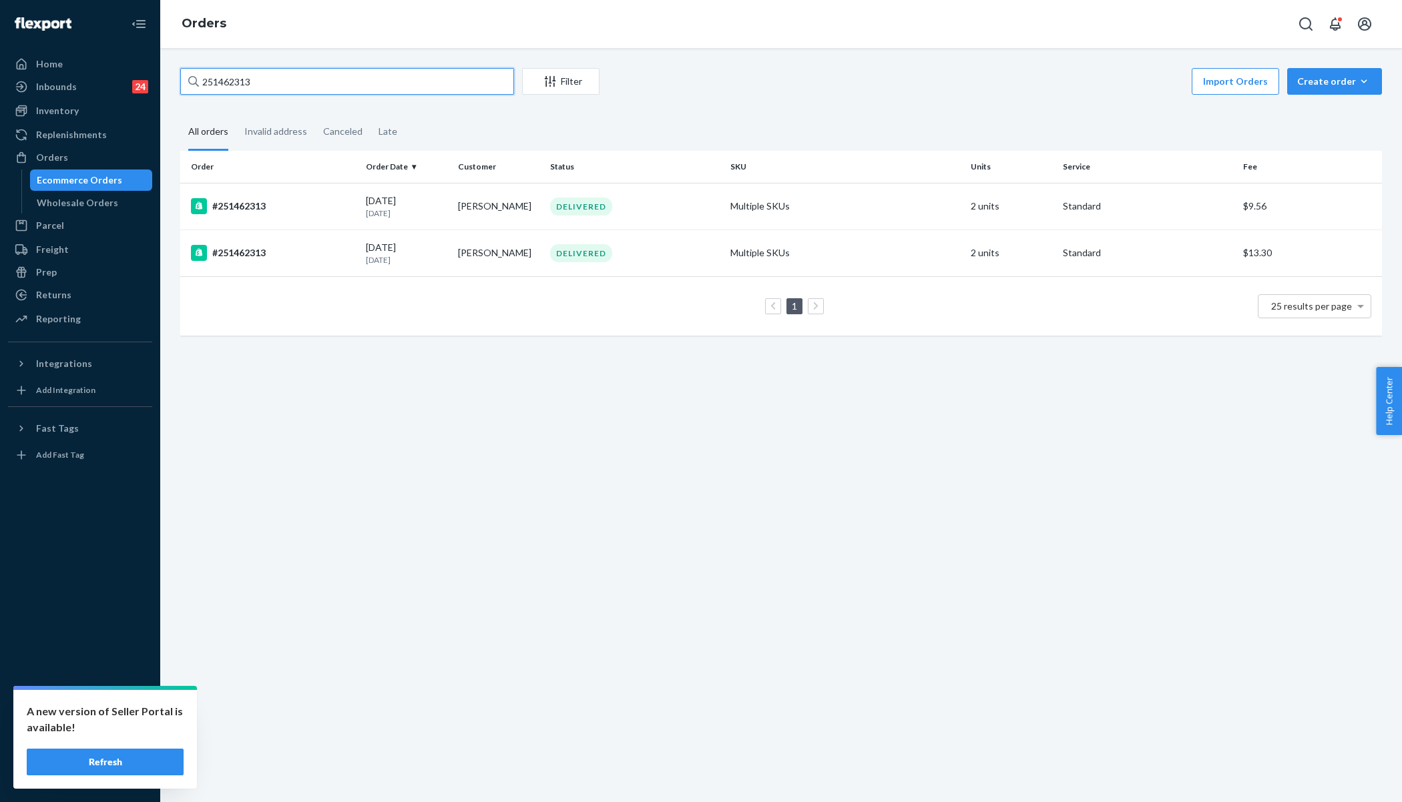
type input "251462313"
click at [226, 76] on input "251462313" at bounding box center [347, 81] width 334 height 27
click at [697, 198] on div "DELIVERED" at bounding box center [634, 207] width 175 height 18
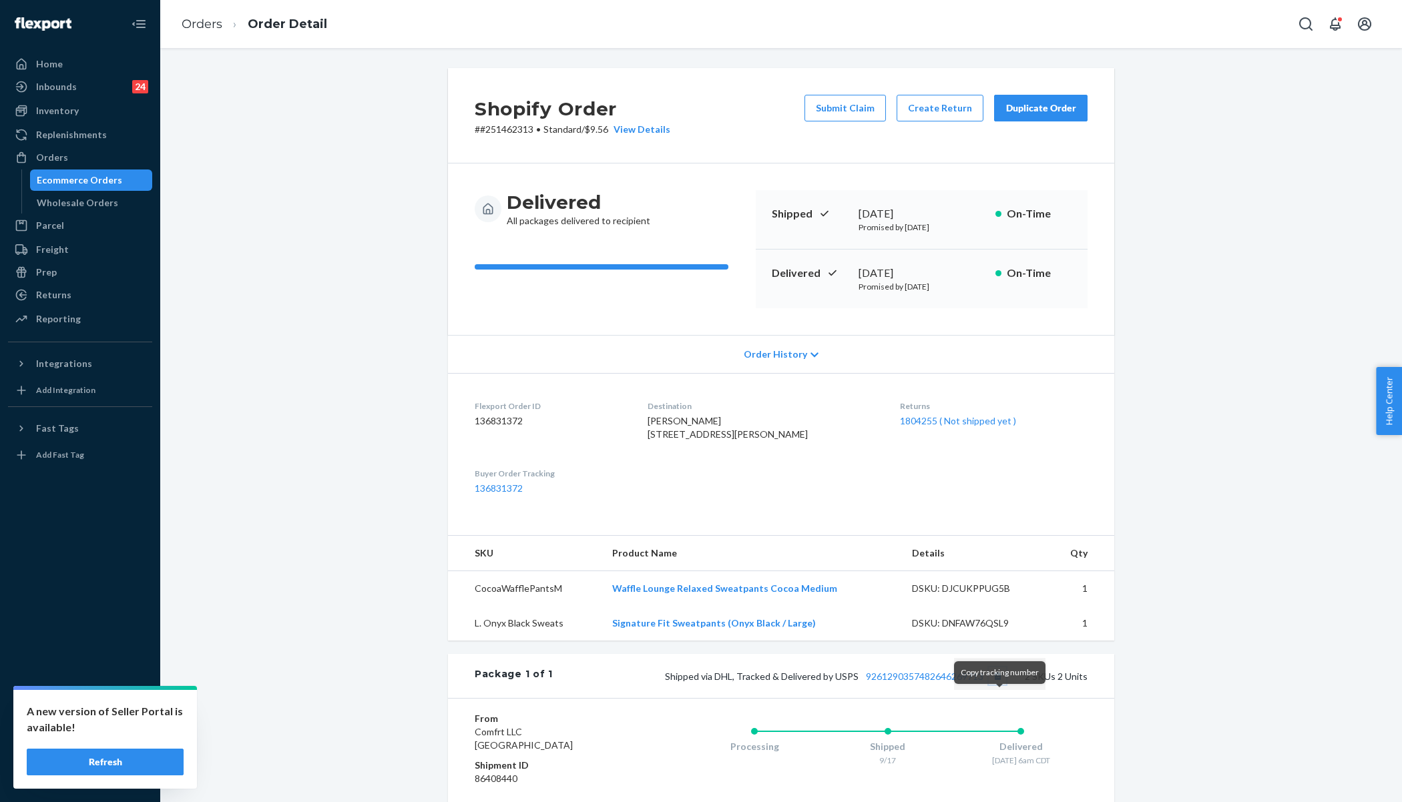
click at [999, 685] on button "Copy tracking number" at bounding box center [997, 675] width 17 height 17
click at [190, 28] on link "Orders" at bounding box center [202, 24] width 41 height 15
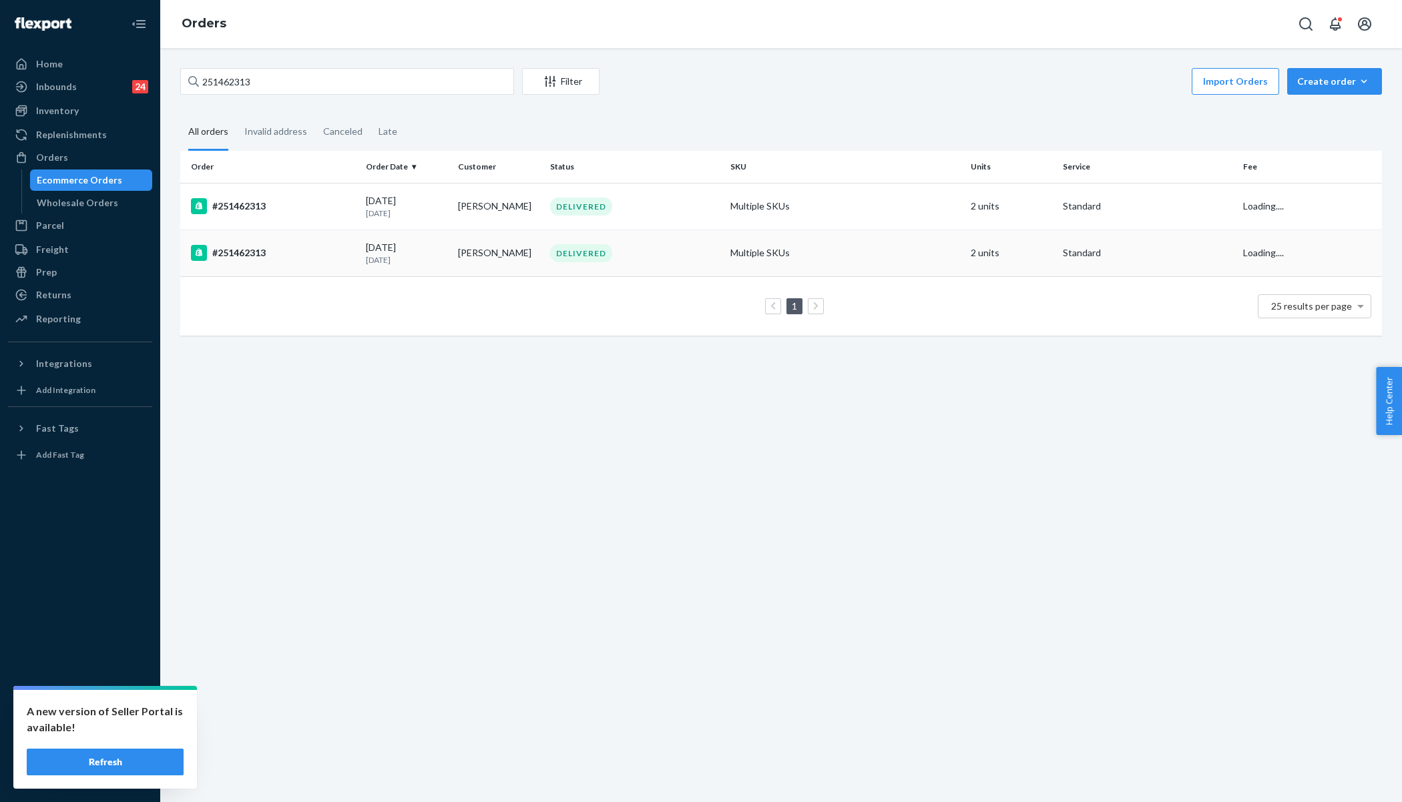
click at [577, 254] on div "DELIVERED" at bounding box center [581, 253] width 62 height 18
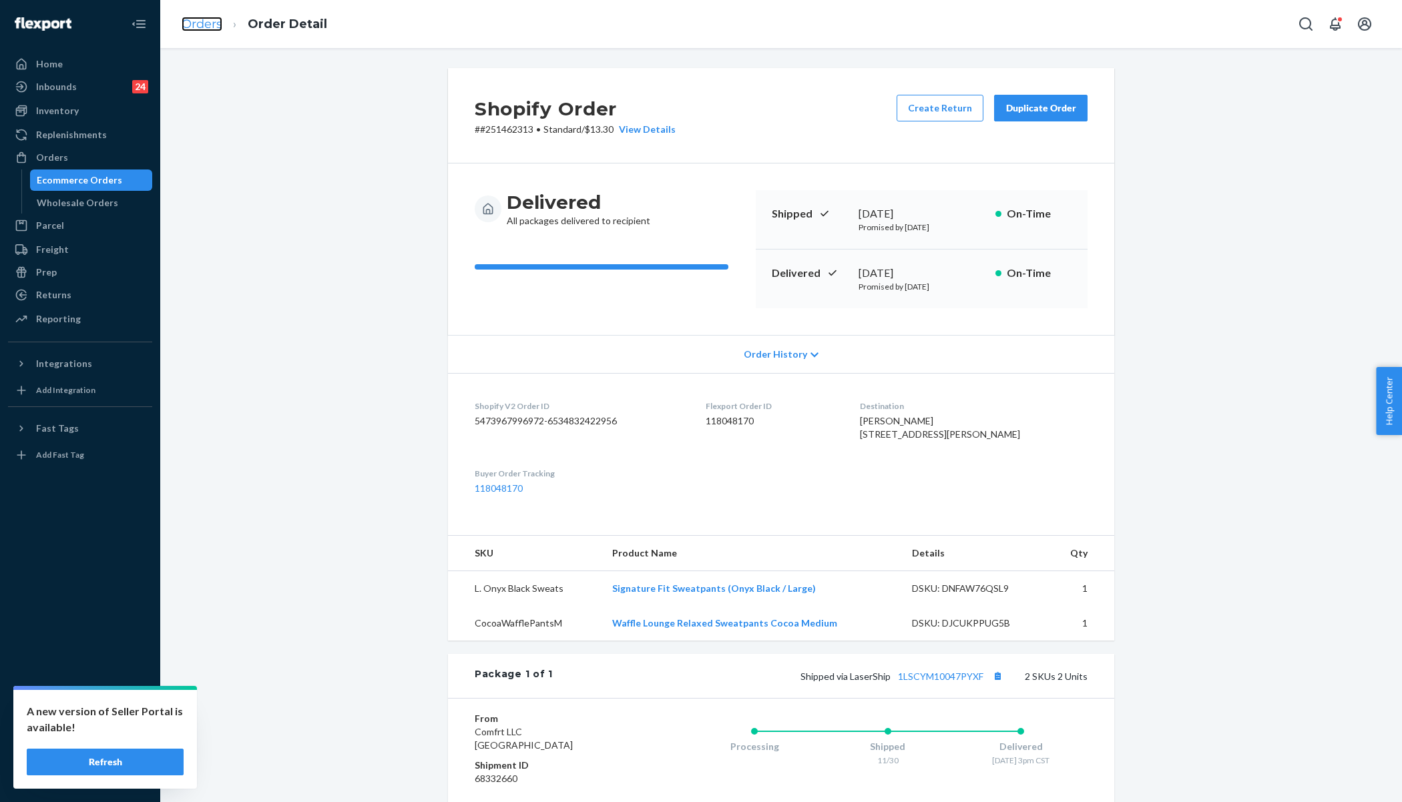
click at [198, 29] on link "Orders" at bounding box center [202, 24] width 41 height 15
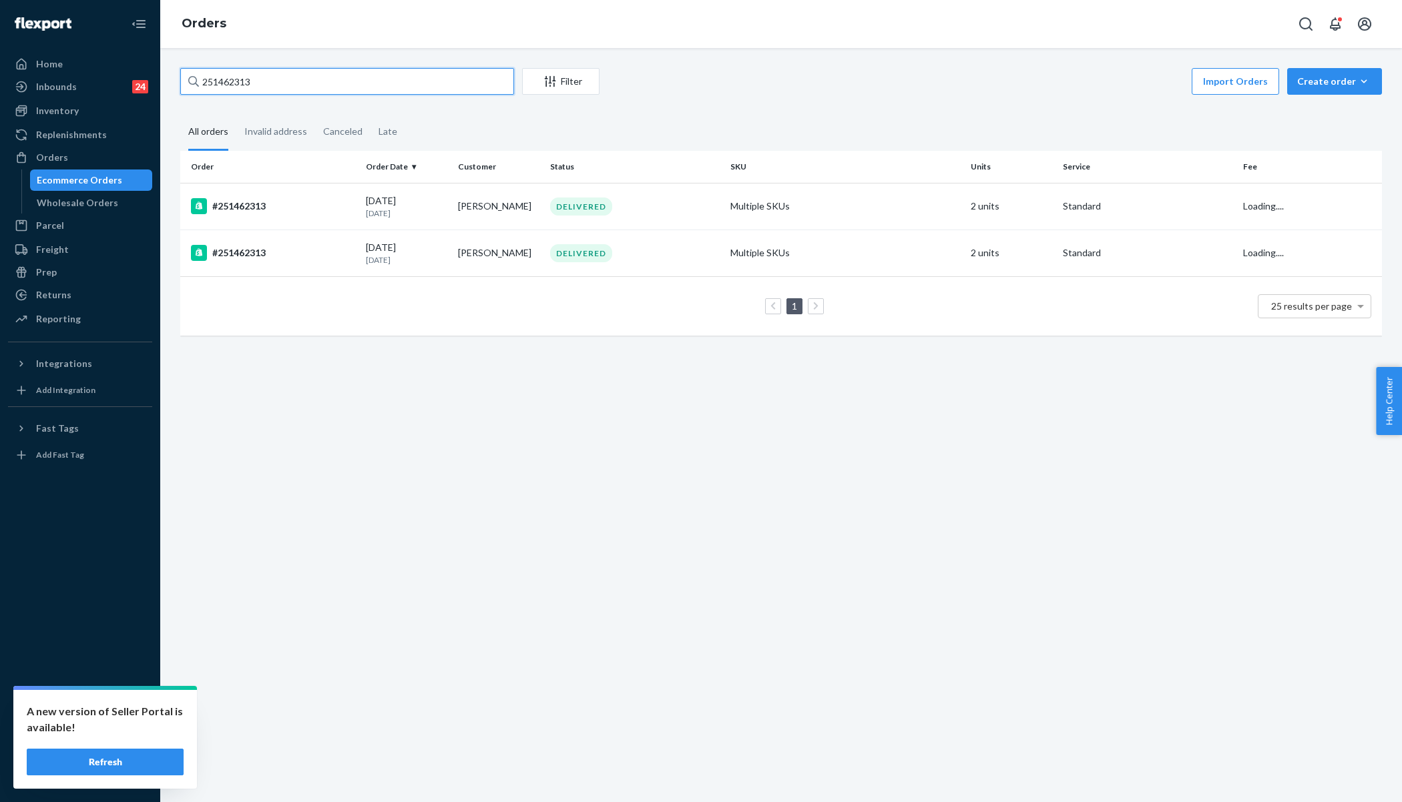
click at [254, 79] on input "251462313" at bounding box center [347, 81] width 334 height 27
paste input "5169945"
type input "255169945"
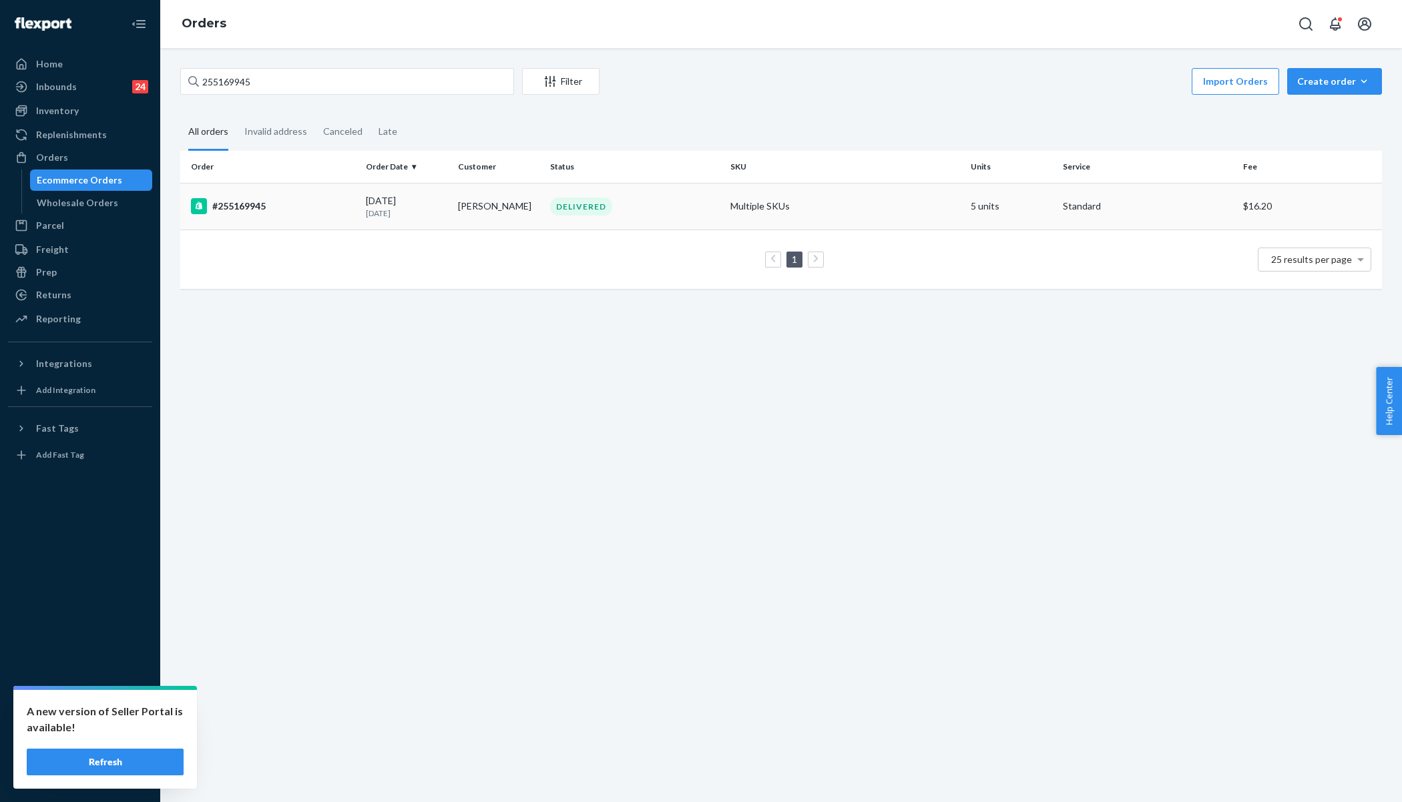
click at [330, 204] on div "#255169945" at bounding box center [273, 206] width 164 height 16
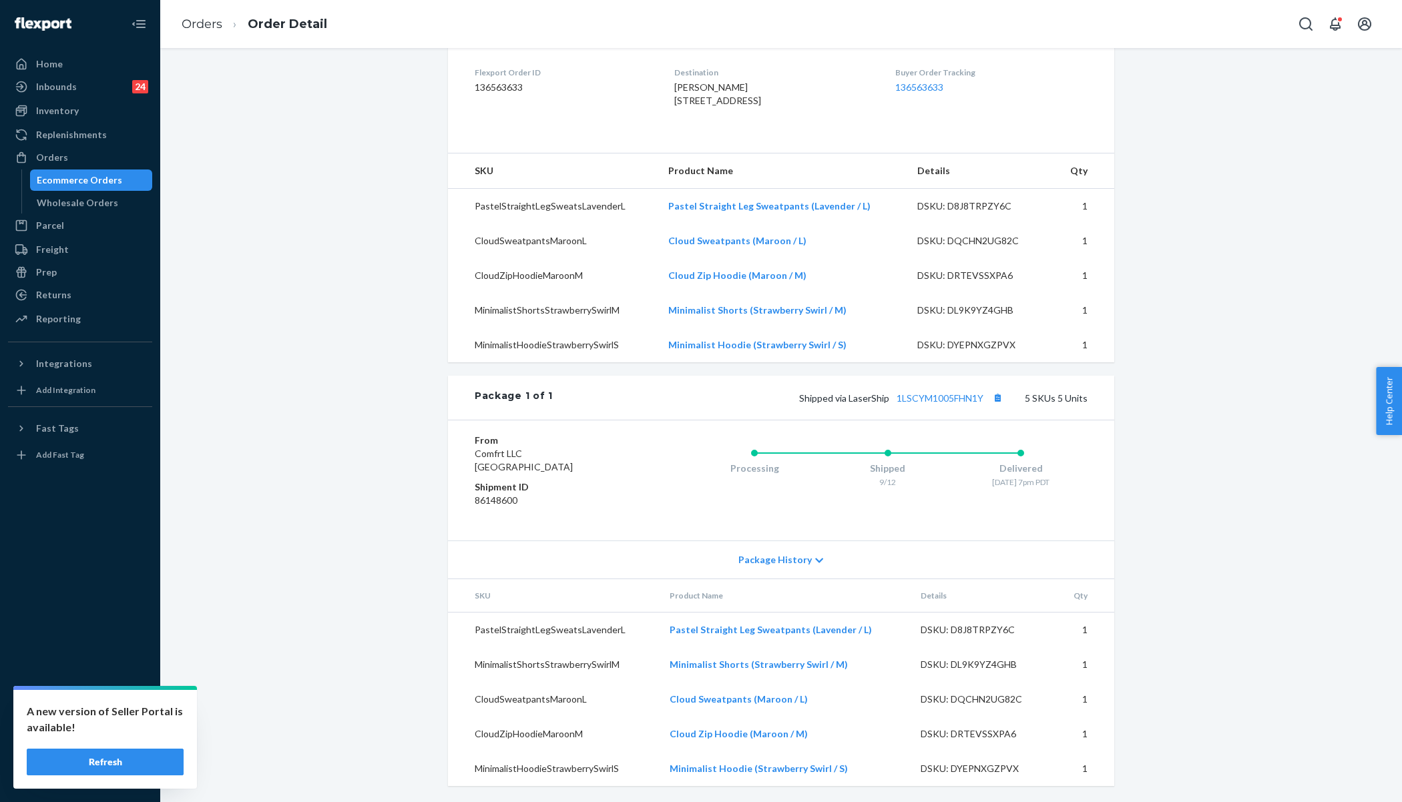
scroll to position [357, 0]
click at [1001, 399] on button "Copy tracking number" at bounding box center [997, 397] width 17 height 17
